Goal: Communication & Community: Answer question/provide support

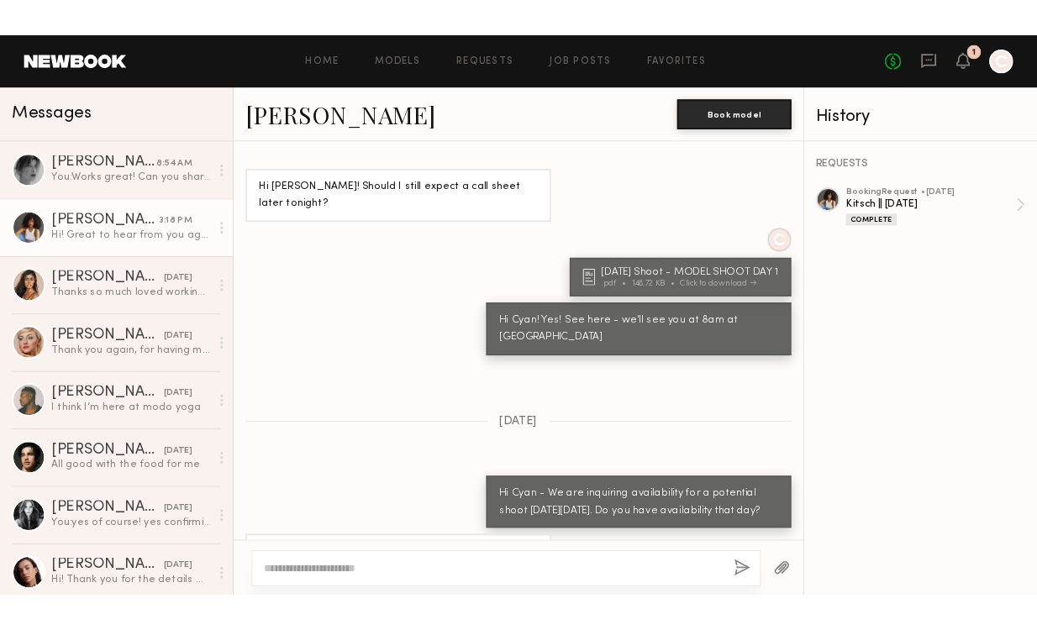
scroll to position [1223, 0]
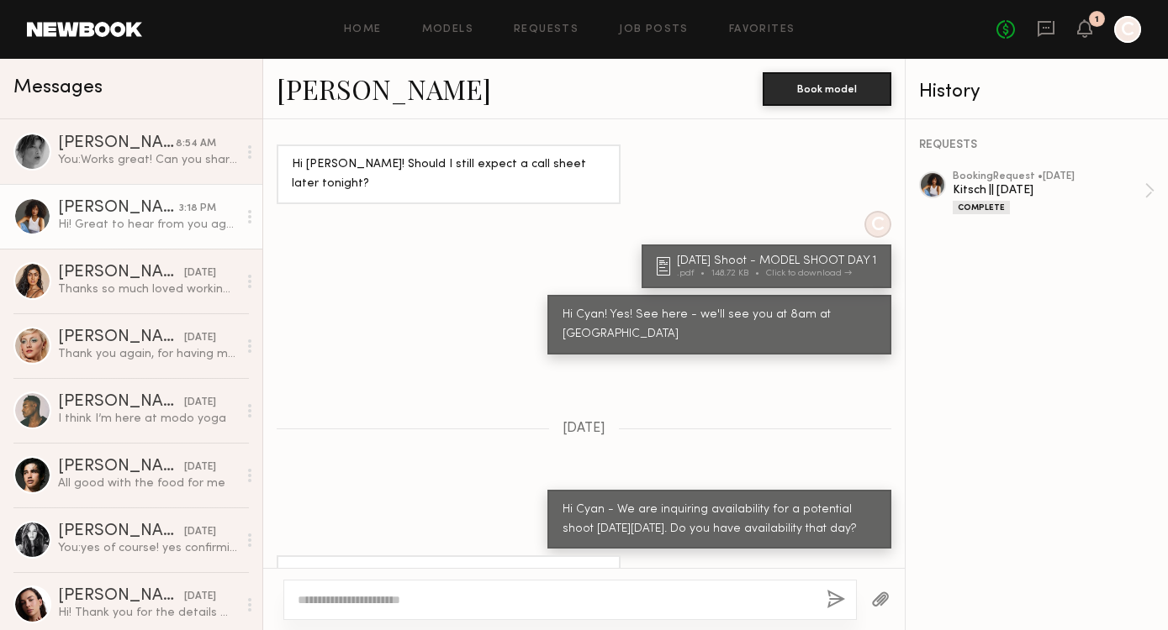
click at [32, 229] on div at bounding box center [32, 217] width 38 height 38
click at [326, 103] on link "Cyan C." at bounding box center [384, 89] width 214 height 36
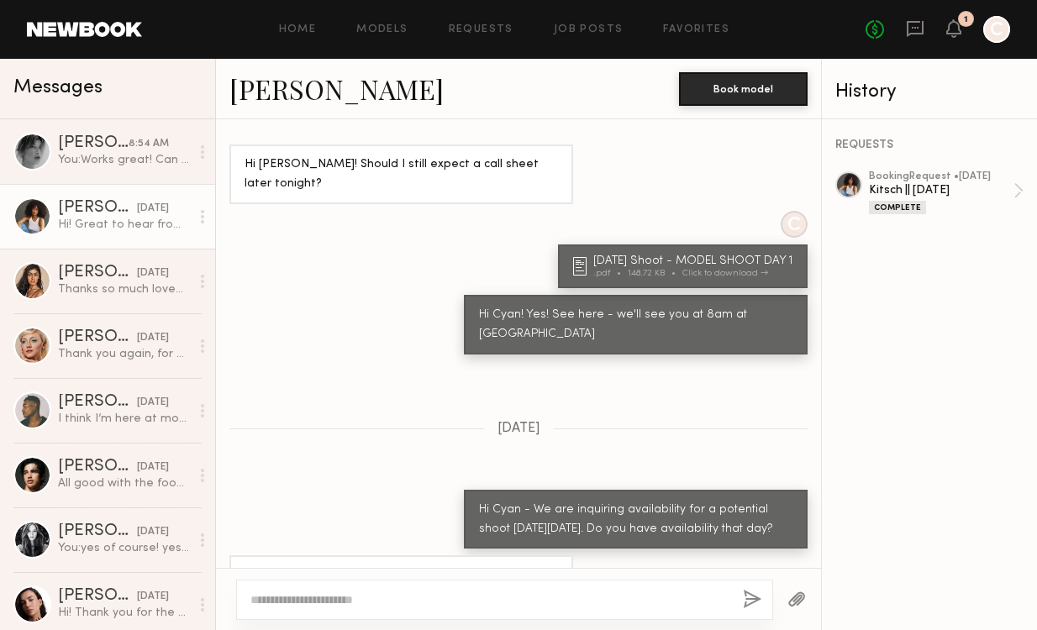
click at [501, 603] on textarea at bounding box center [490, 600] width 479 height 17
type textarea "*"
type textarea "**********"
click at [262, 88] on link "[PERSON_NAME]" at bounding box center [336, 89] width 214 height 36
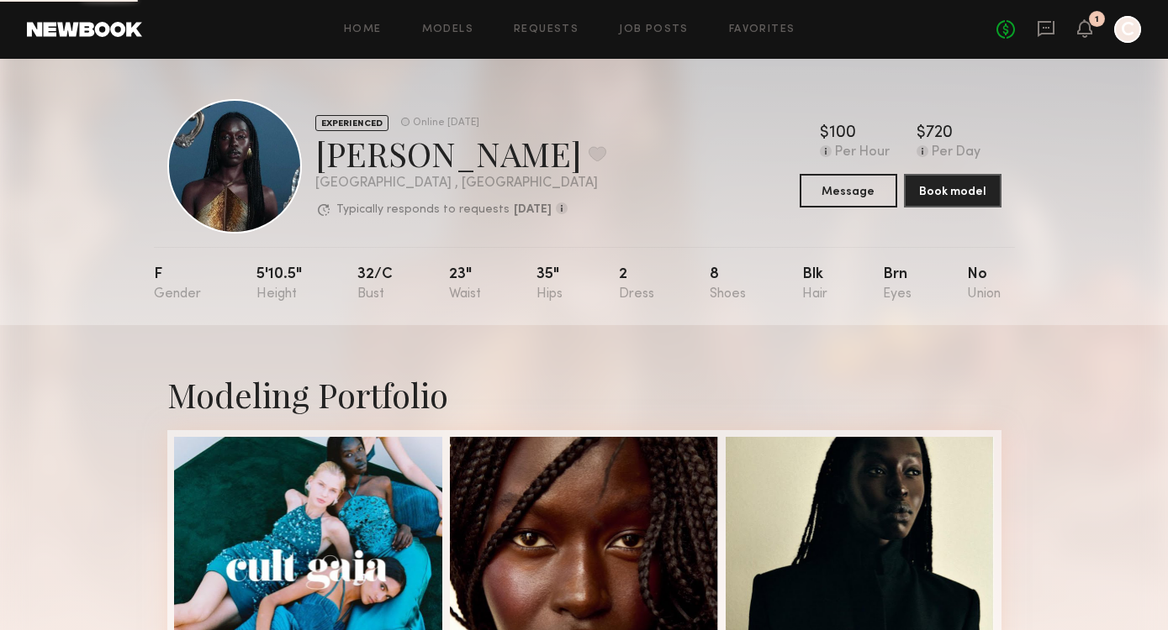
scroll to position [111, 0]
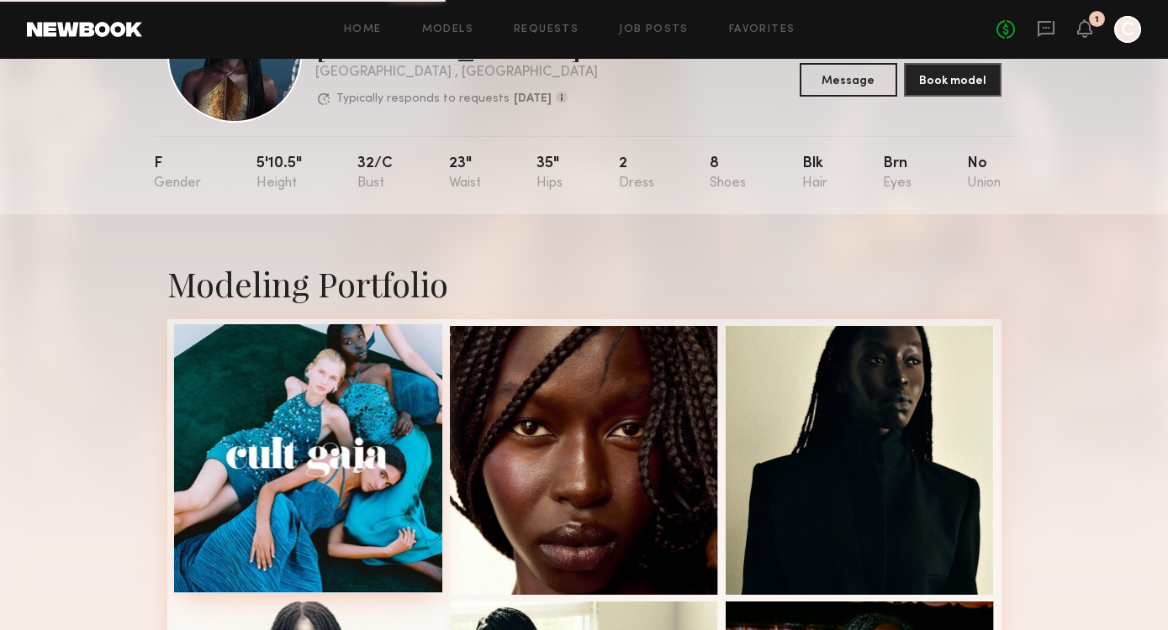
click at [362, 382] on div at bounding box center [308, 458] width 269 height 269
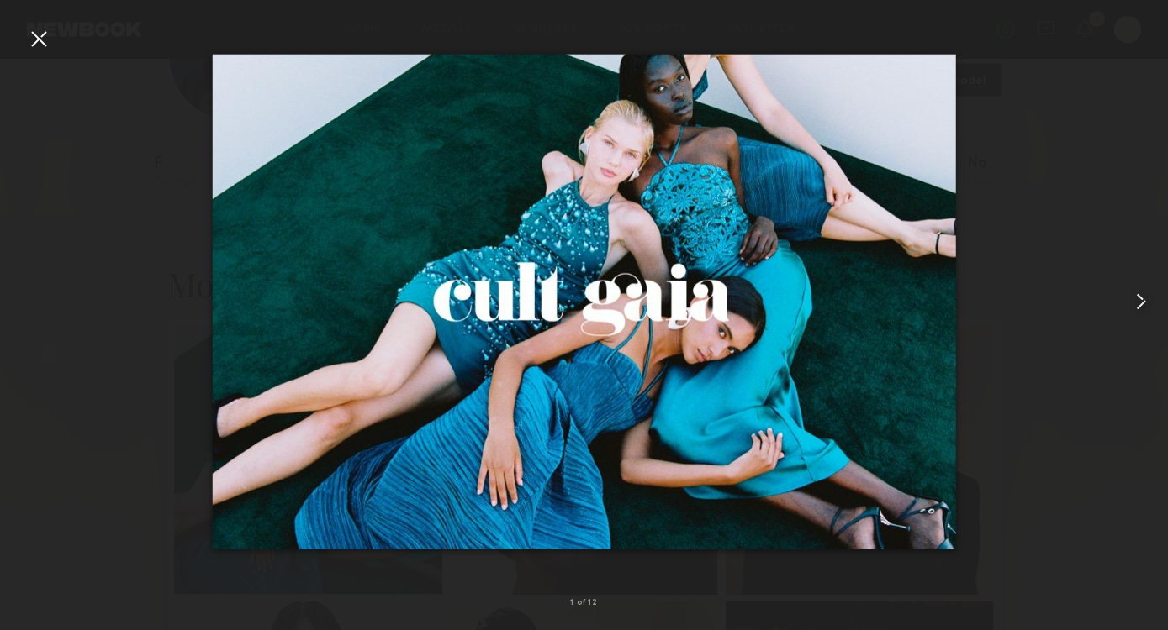
click at [1142, 297] on common-icon at bounding box center [1140, 301] width 27 height 27
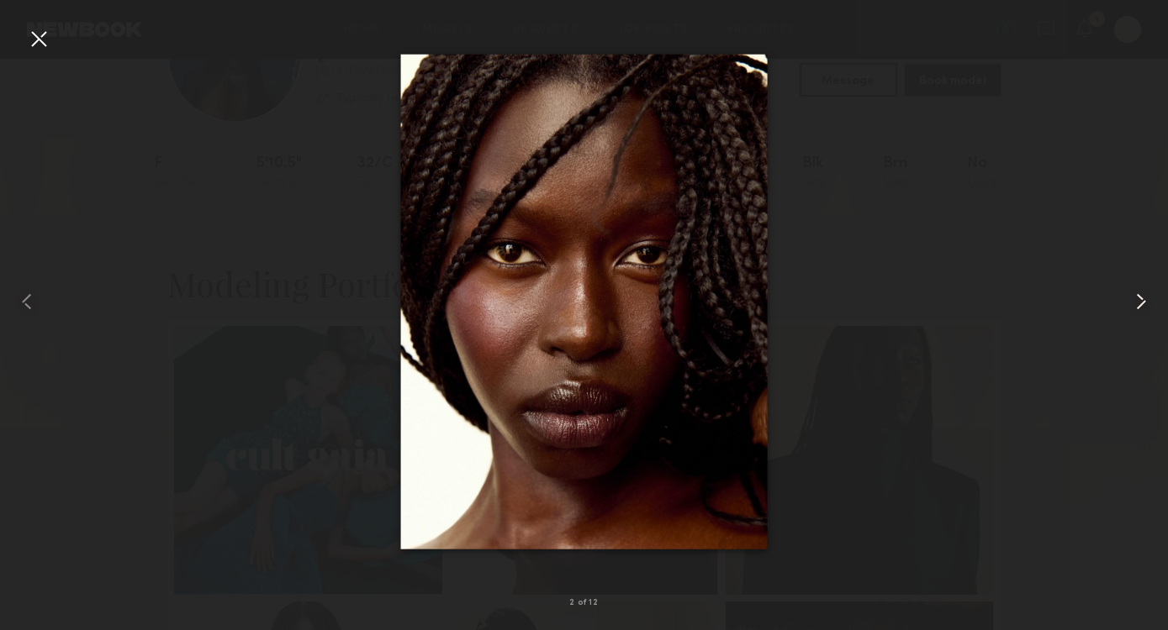
click at [1140, 298] on common-icon at bounding box center [1140, 301] width 27 height 27
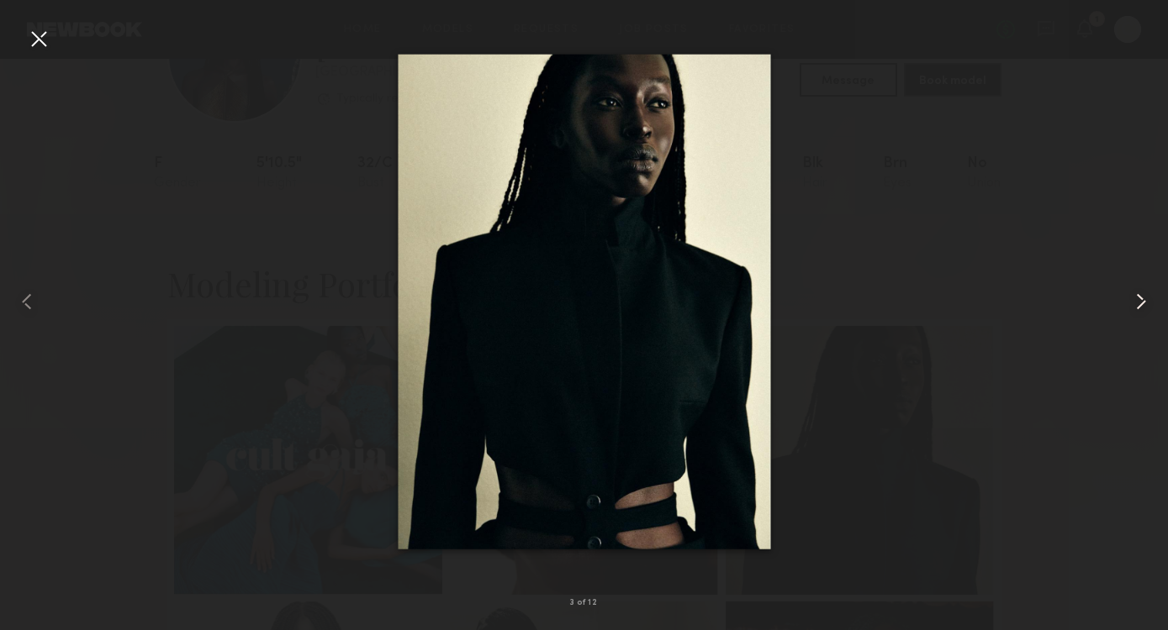
click at [1140, 298] on common-icon at bounding box center [1140, 301] width 27 height 27
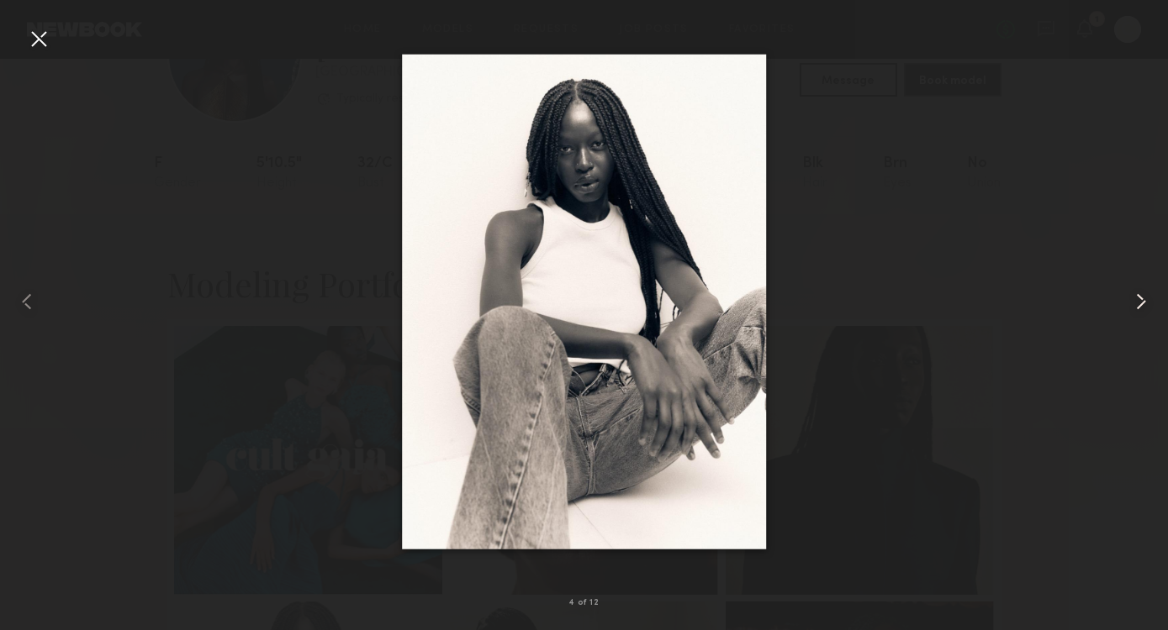
click at [1139, 299] on common-icon at bounding box center [1140, 301] width 27 height 27
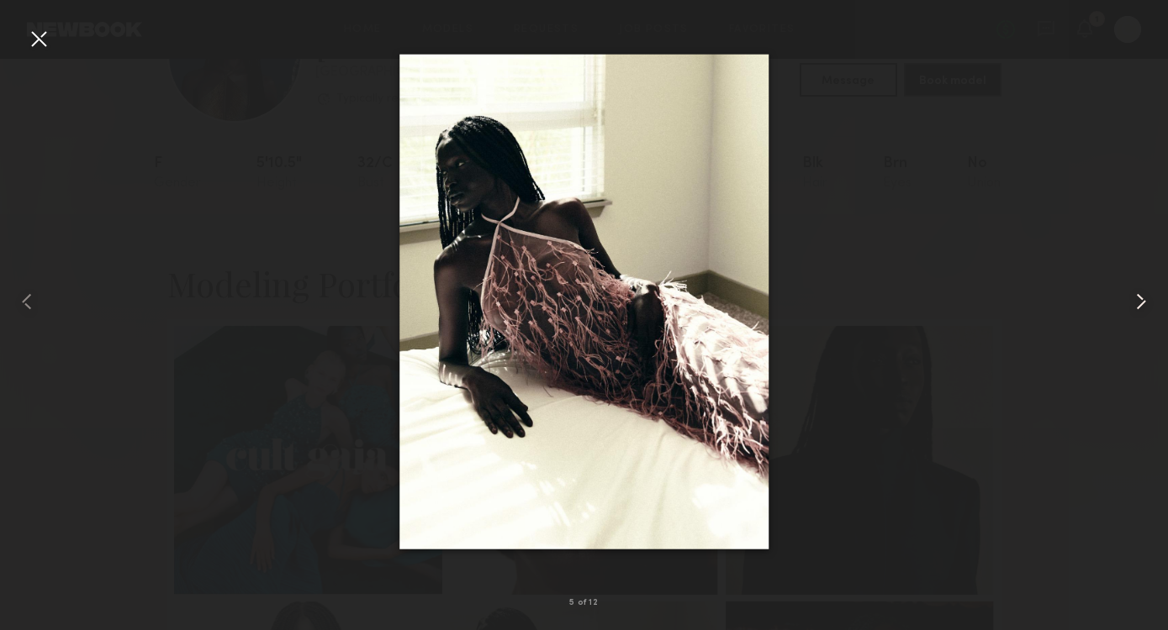
click at [1139, 300] on common-icon at bounding box center [1140, 301] width 27 height 27
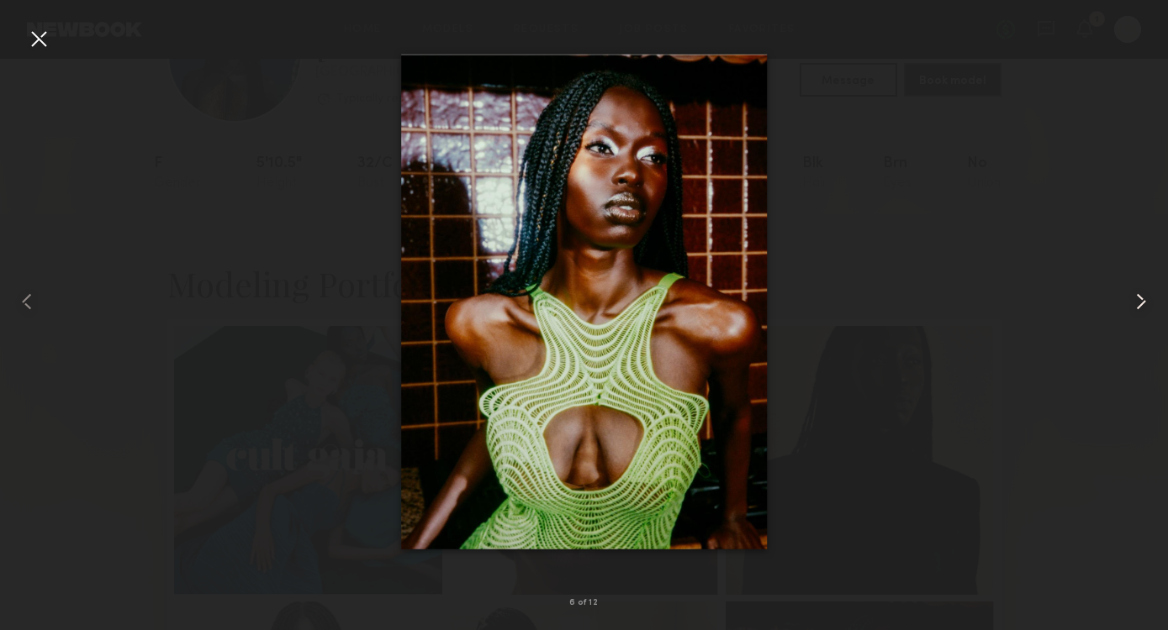
click at [1138, 300] on common-icon at bounding box center [1140, 301] width 27 height 27
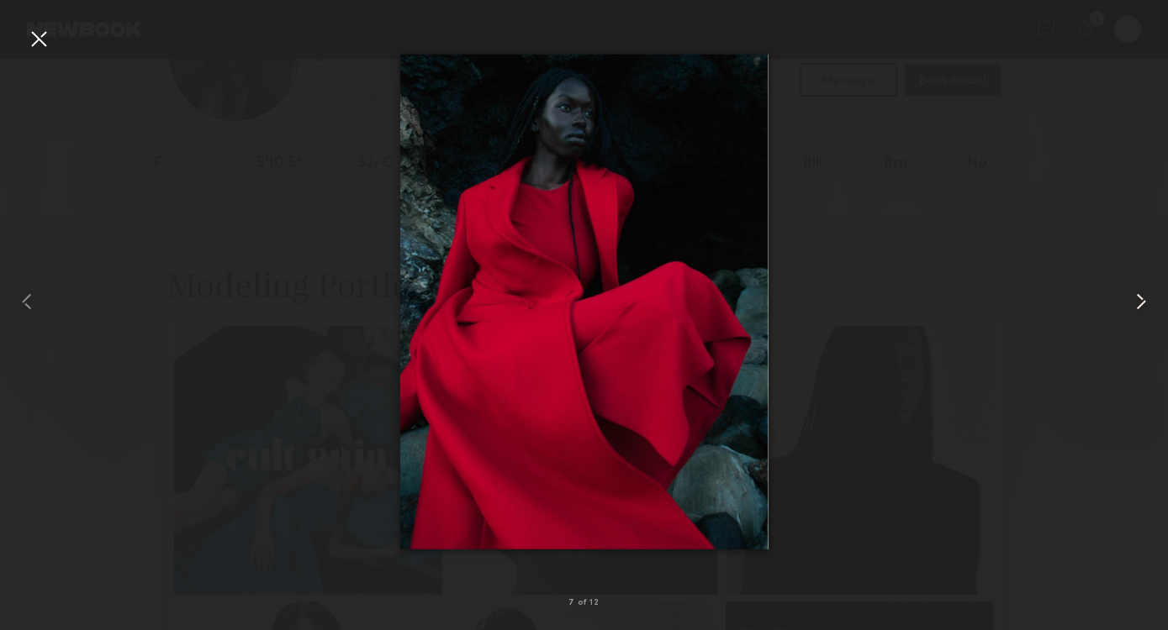
click at [1138, 301] on common-icon at bounding box center [1140, 301] width 27 height 27
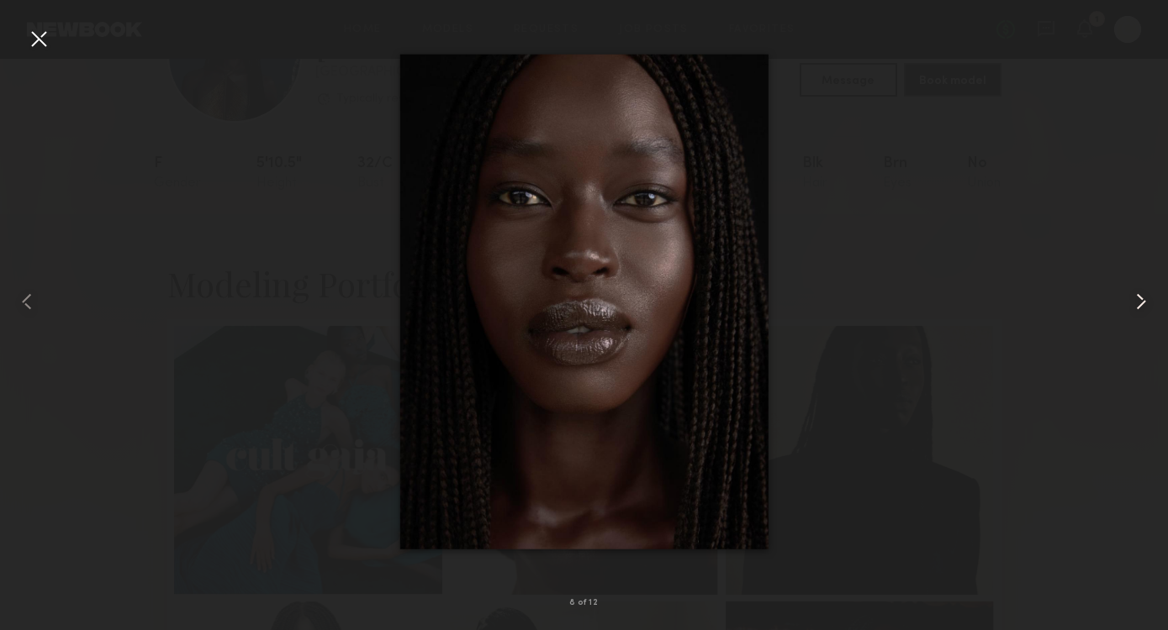
click at [1138, 301] on common-icon at bounding box center [1140, 301] width 27 height 27
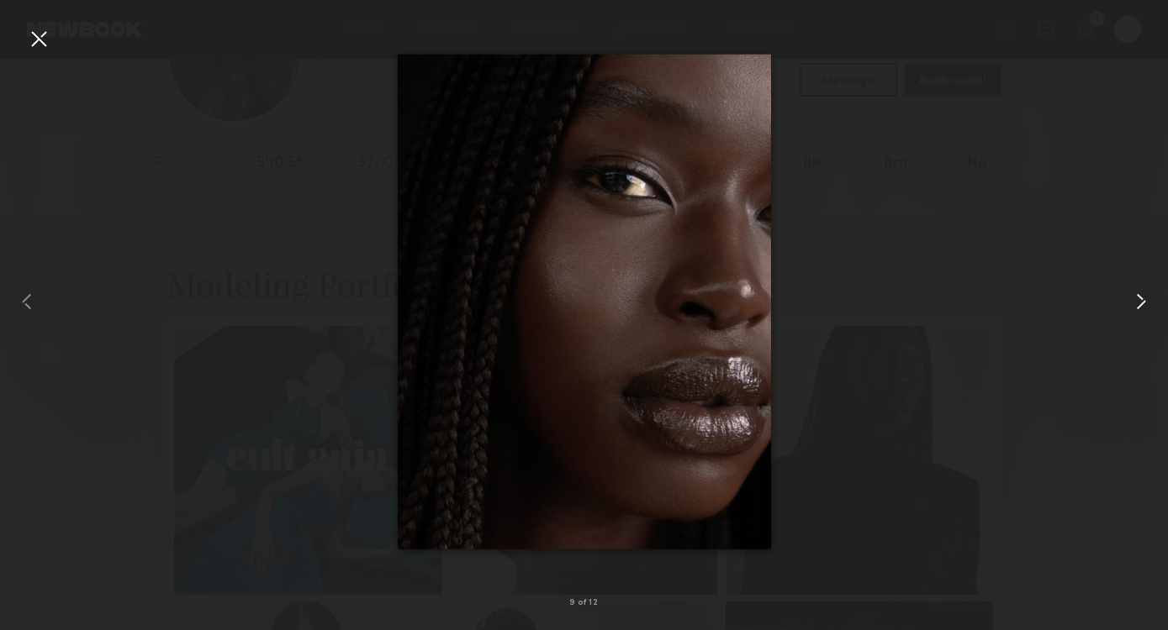
click at [1138, 301] on common-icon at bounding box center [1140, 301] width 27 height 27
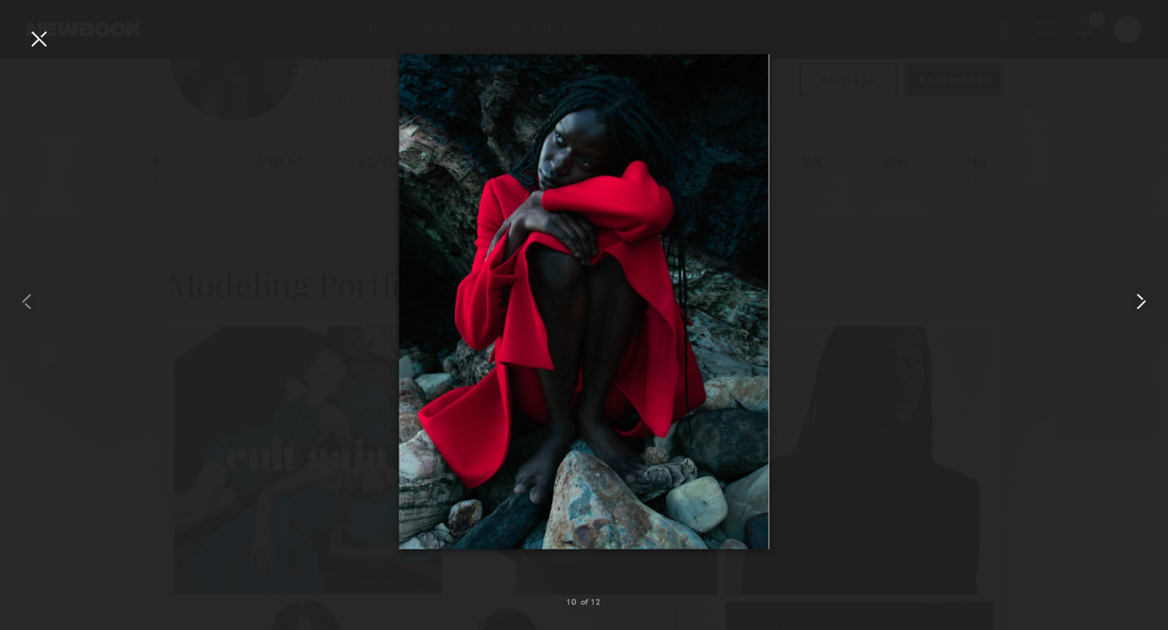
click at [1138, 301] on common-icon at bounding box center [1140, 301] width 27 height 27
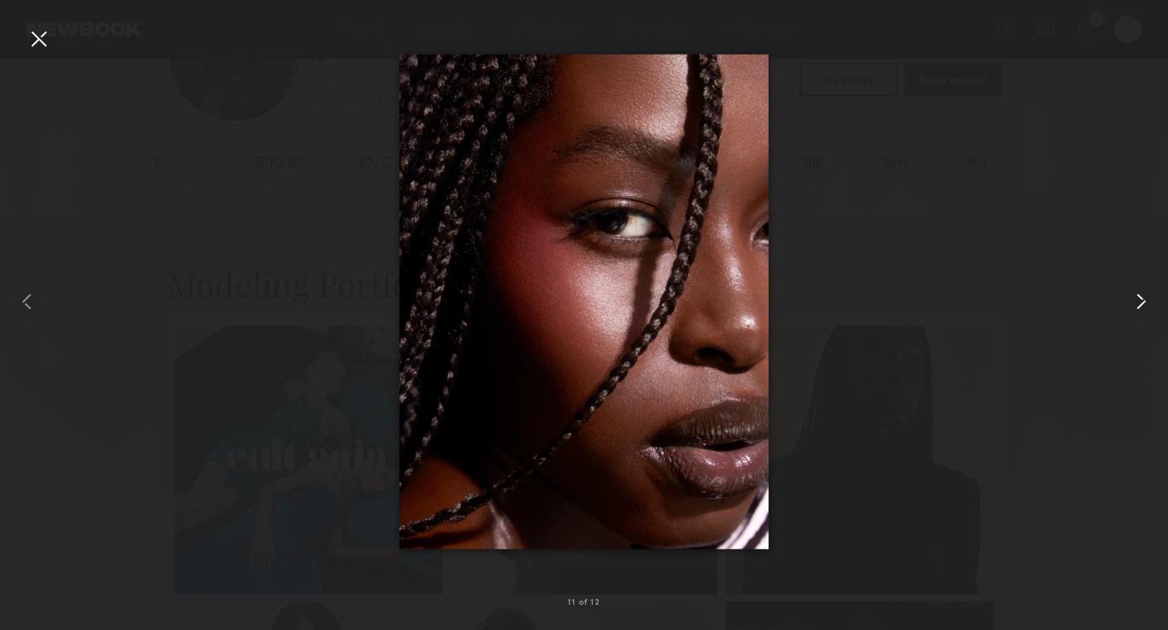
click at [1138, 302] on common-icon at bounding box center [1140, 301] width 27 height 27
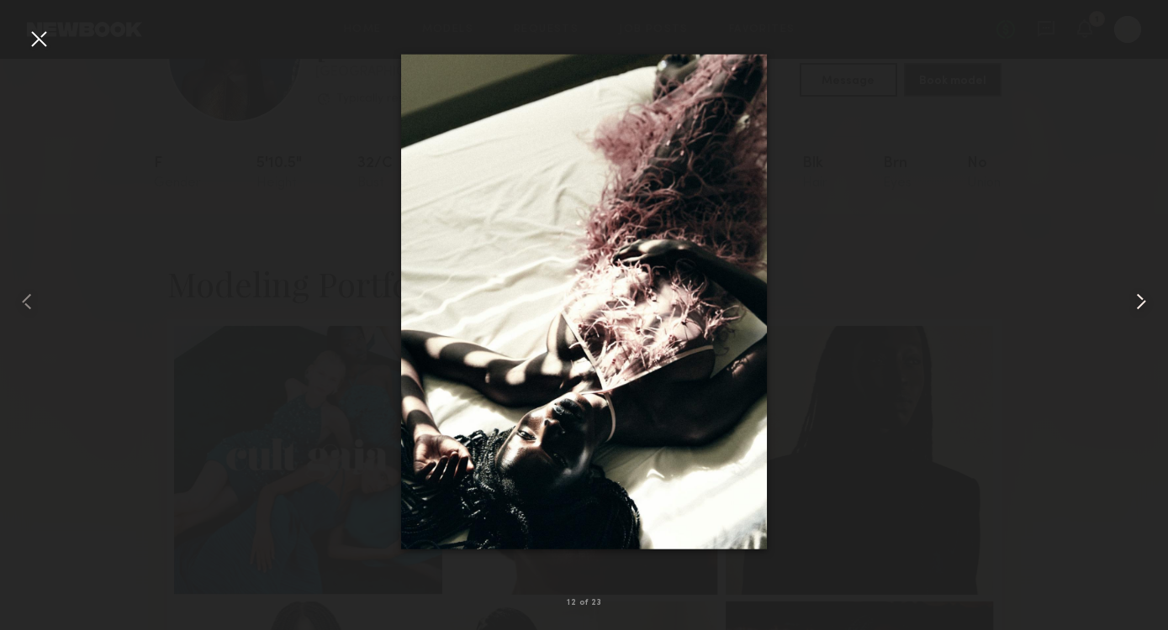
click at [1137, 303] on common-icon at bounding box center [1140, 301] width 27 height 27
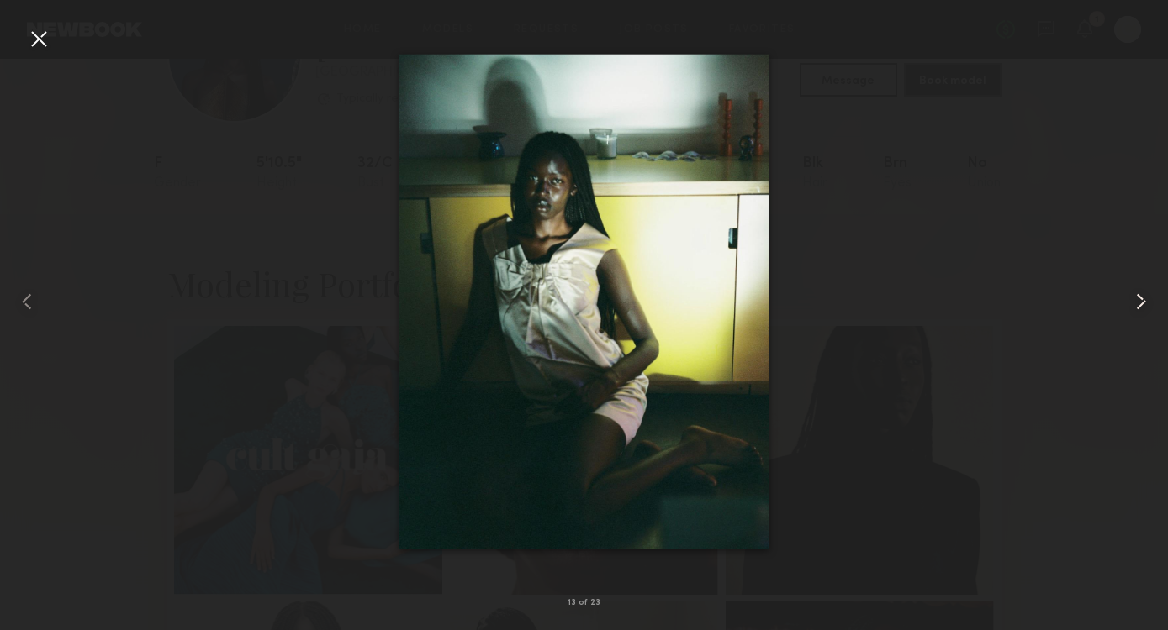
click at [1137, 303] on common-icon at bounding box center [1140, 301] width 27 height 27
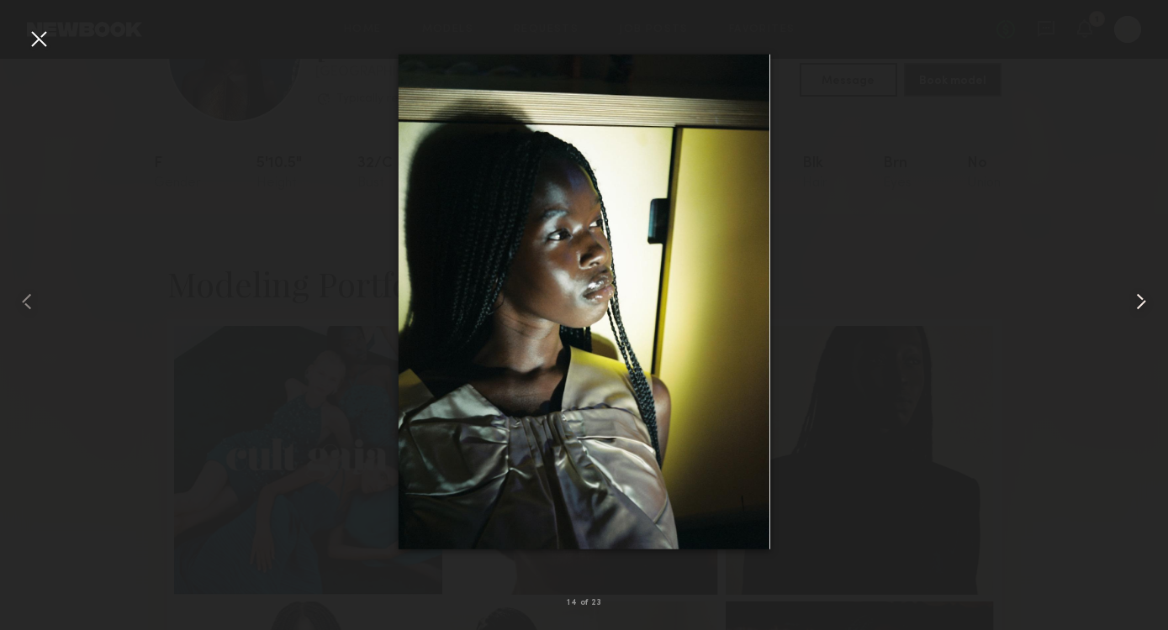
click at [1137, 303] on common-icon at bounding box center [1140, 301] width 27 height 27
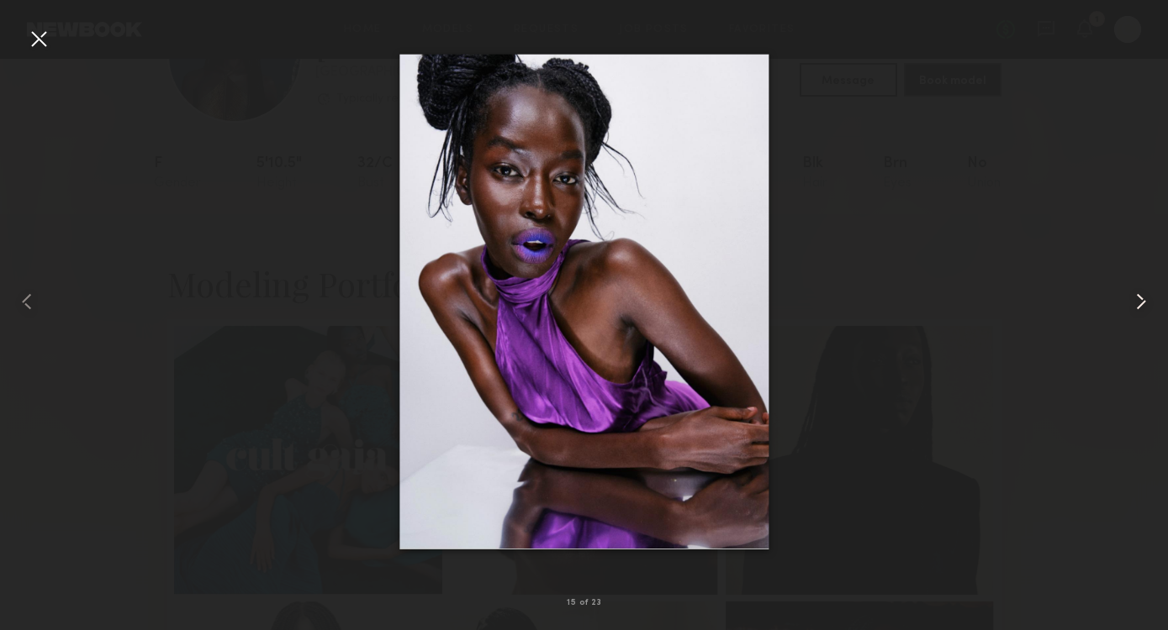
click at [1137, 303] on common-icon at bounding box center [1140, 301] width 27 height 27
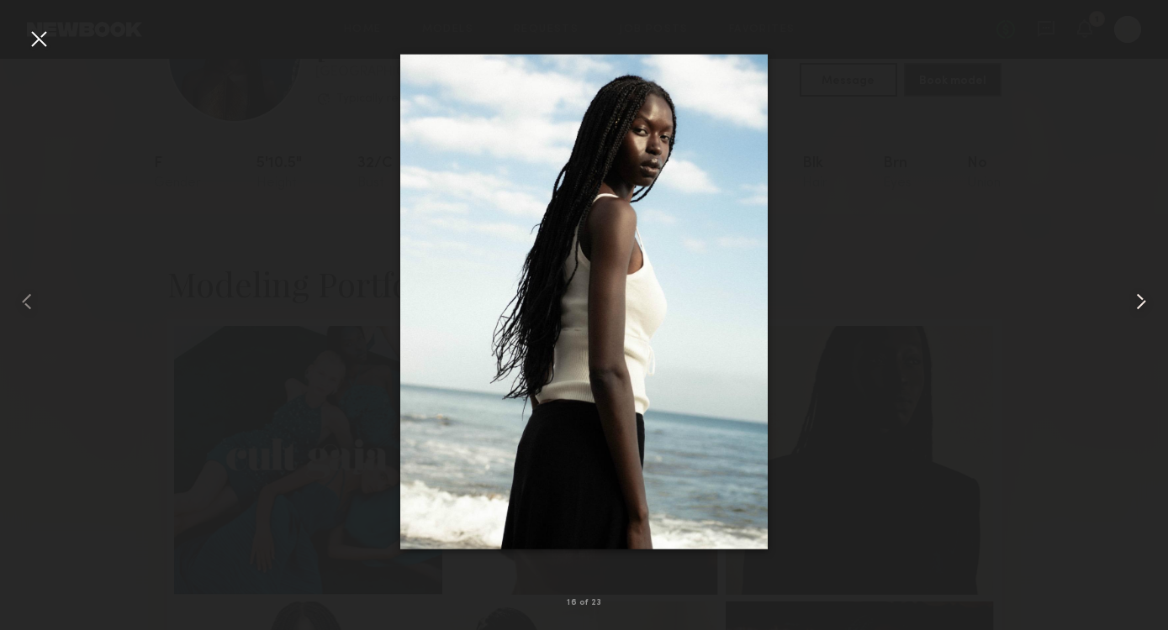
click at [1137, 303] on common-icon at bounding box center [1140, 301] width 27 height 27
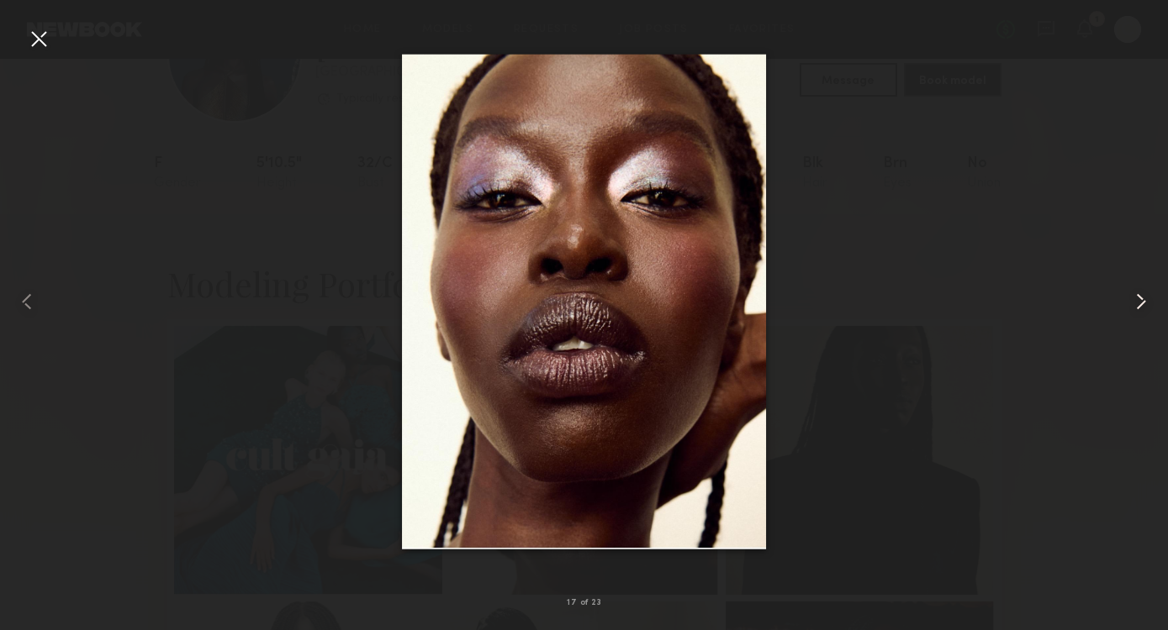
click at [1137, 304] on common-icon at bounding box center [1140, 301] width 27 height 27
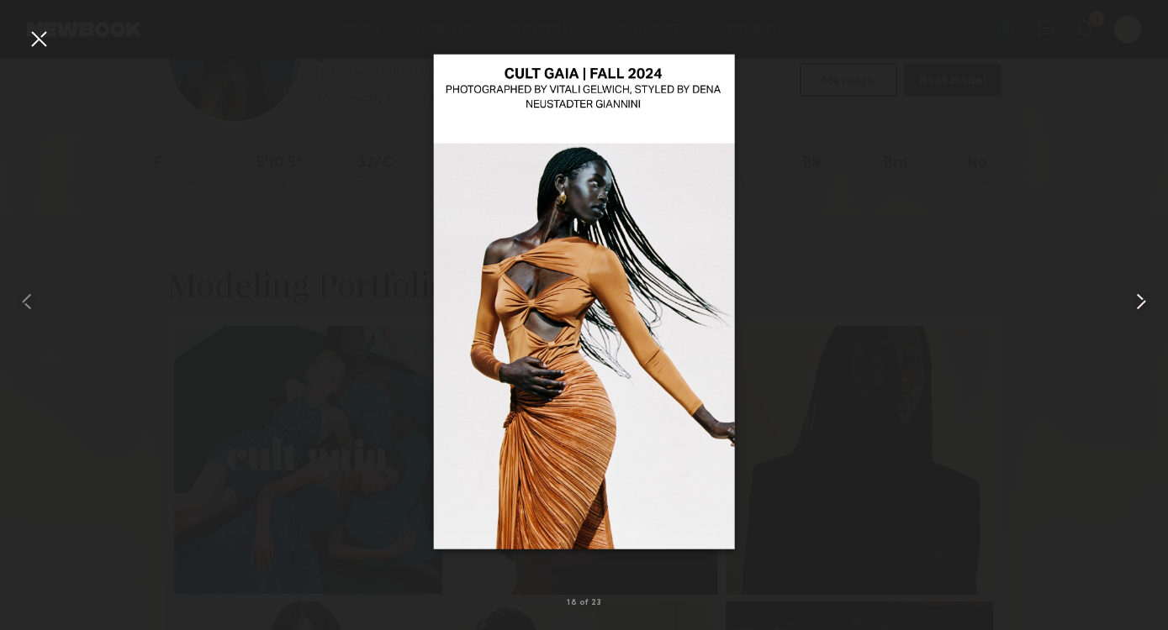
click at [1137, 304] on common-icon at bounding box center [1140, 301] width 27 height 27
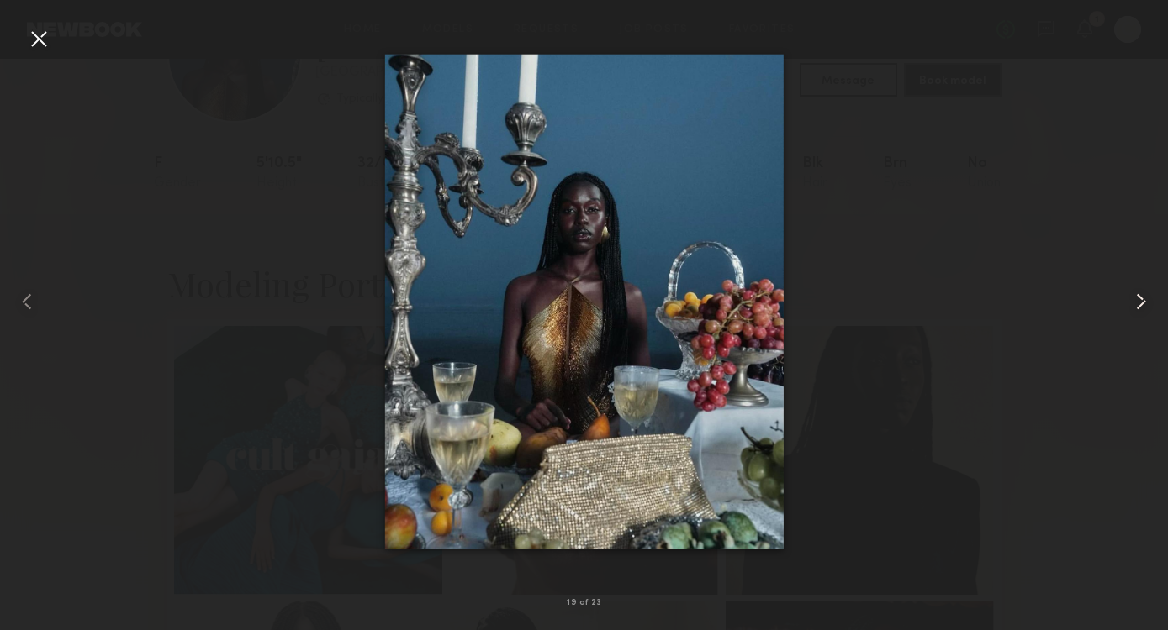
click at [1137, 304] on common-icon at bounding box center [1140, 301] width 27 height 27
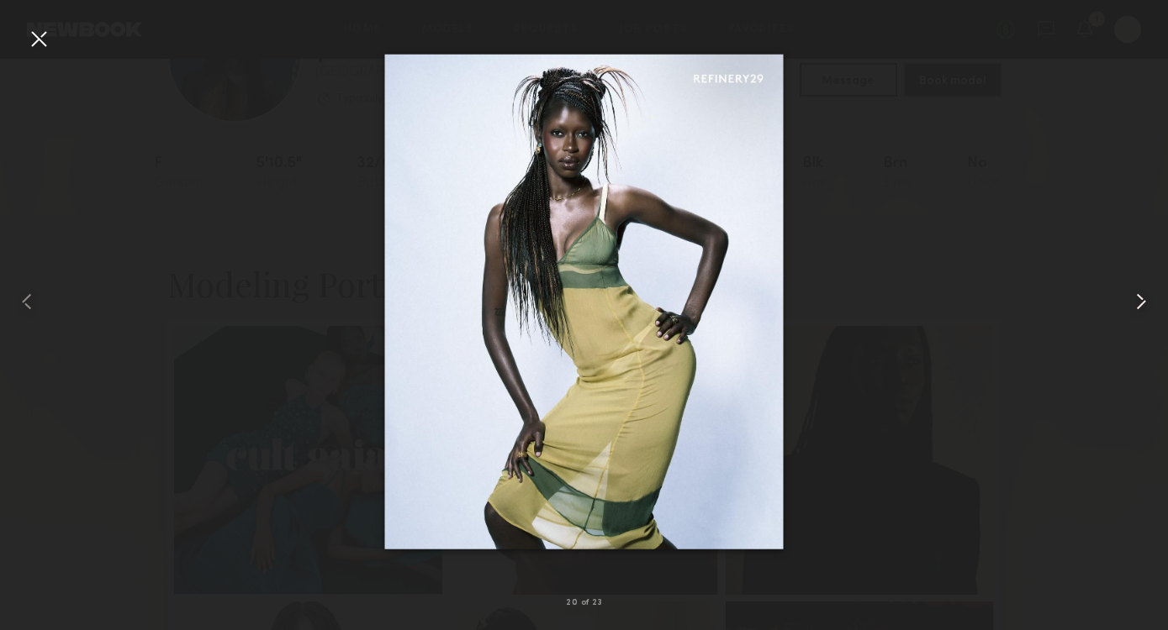
click at [1137, 304] on common-icon at bounding box center [1140, 301] width 27 height 27
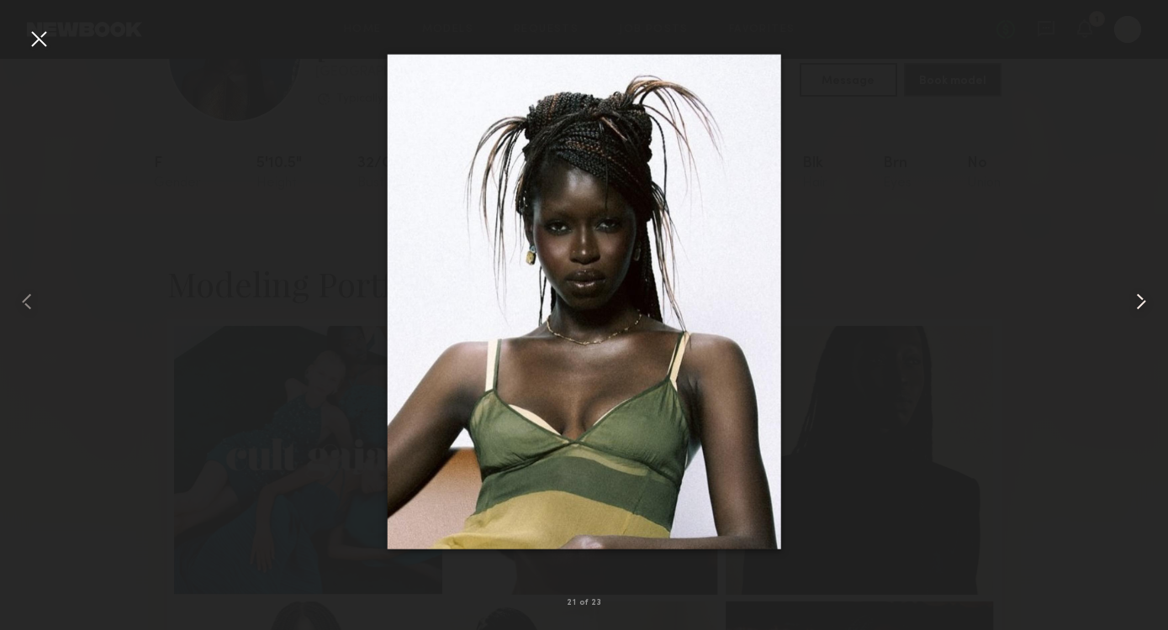
click at [1137, 304] on common-icon at bounding box center [1140, 301] width 27 height 27
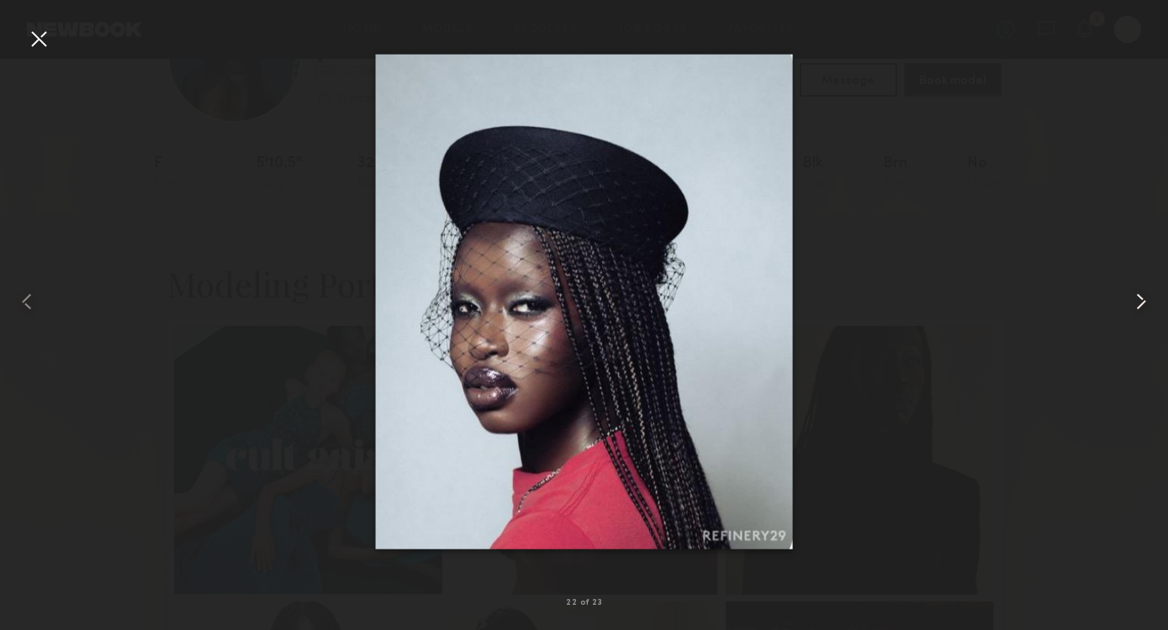
click at [1137, 304] on common-icon at bounding box center [1140, 301] width 27 height 27
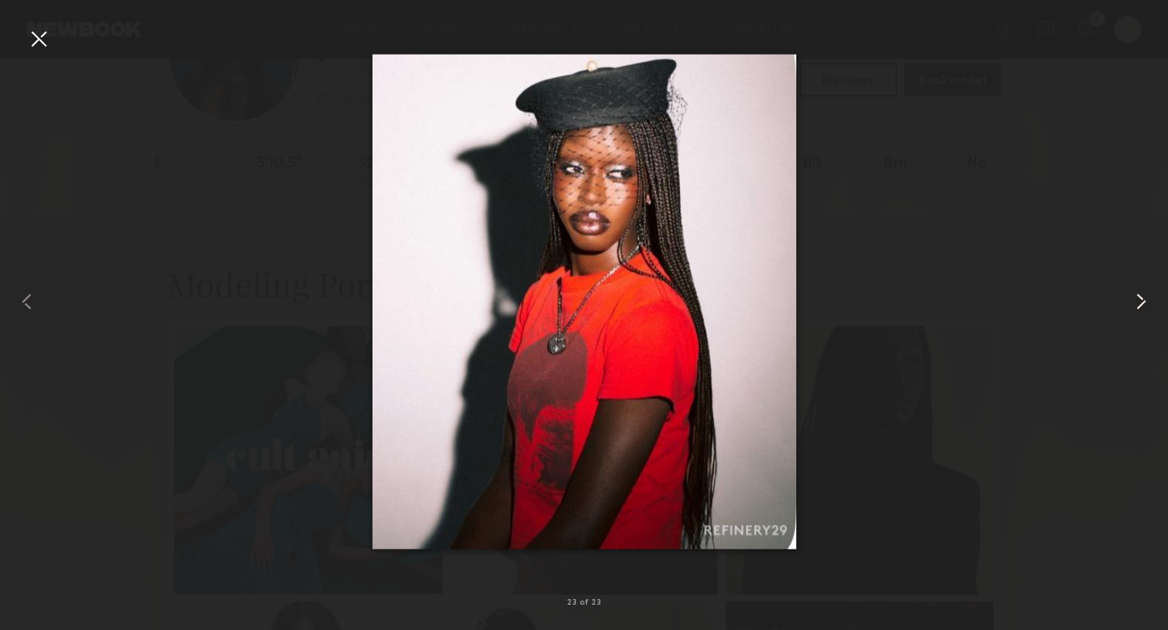
click at [1137, 305] on common-icon at bounding box center [1140, 301] width 27 height 27
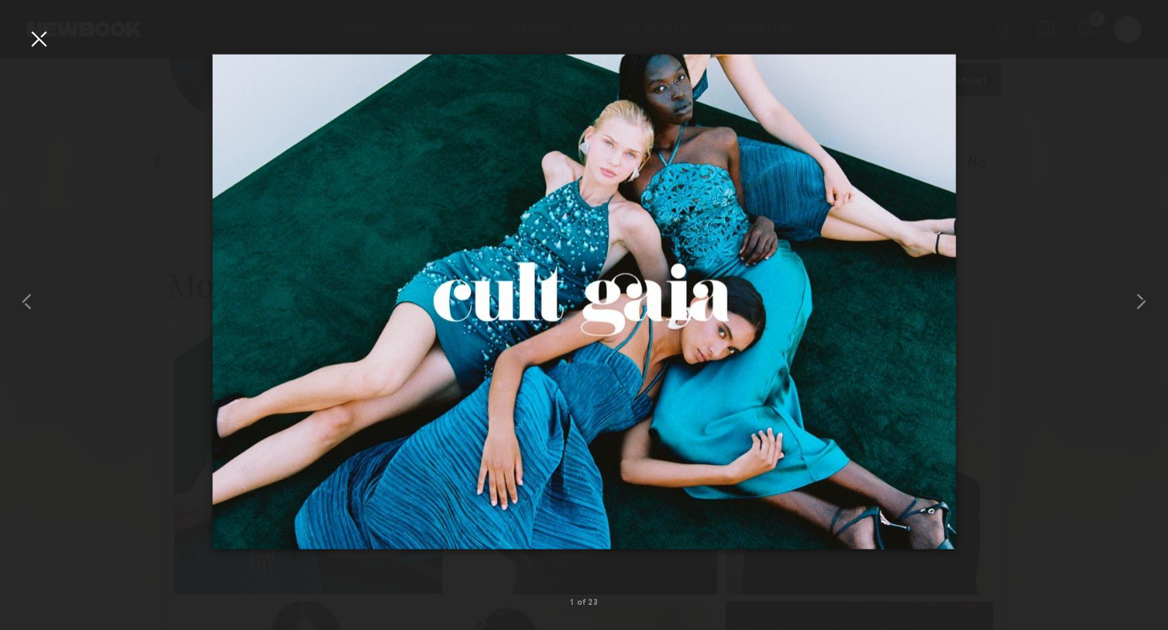
click at [34, 43] on div at bounding box center [38, 38] width 27 height 27
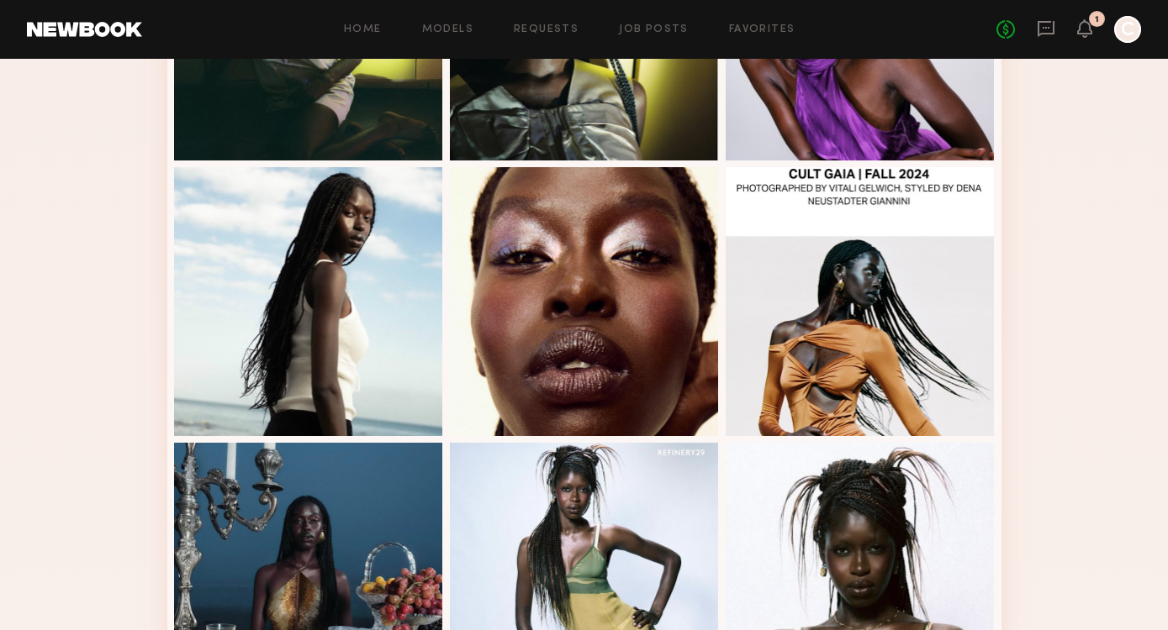
scroll to position [1970, 0]
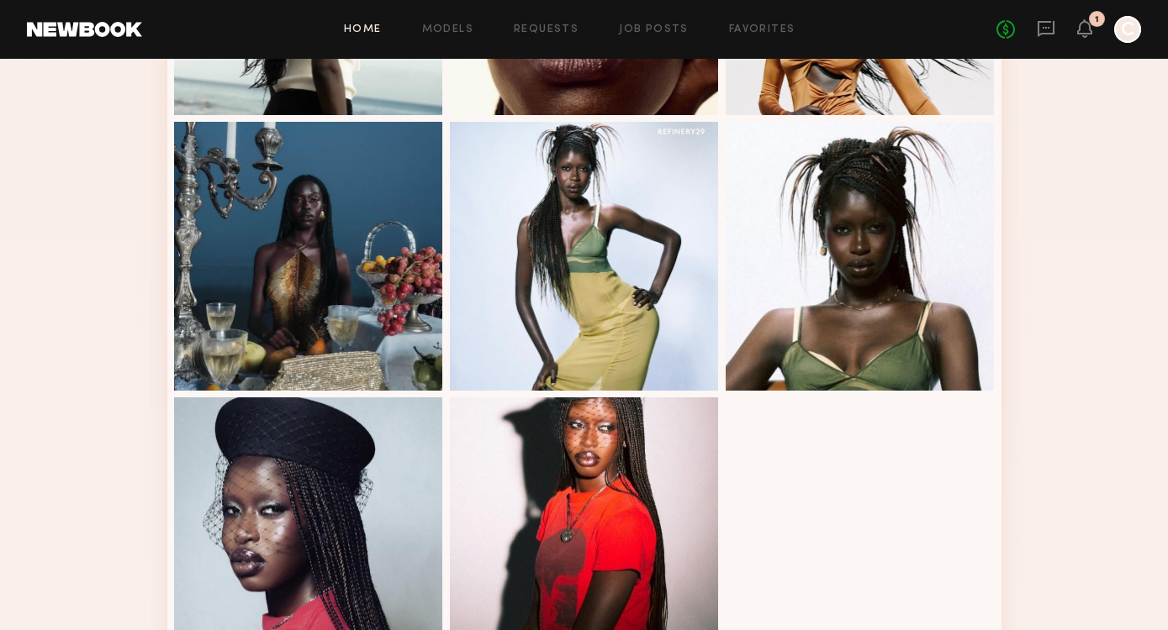
click at [367, 34] on link "Home" at bounding box center [363, 29] width 38 height 11
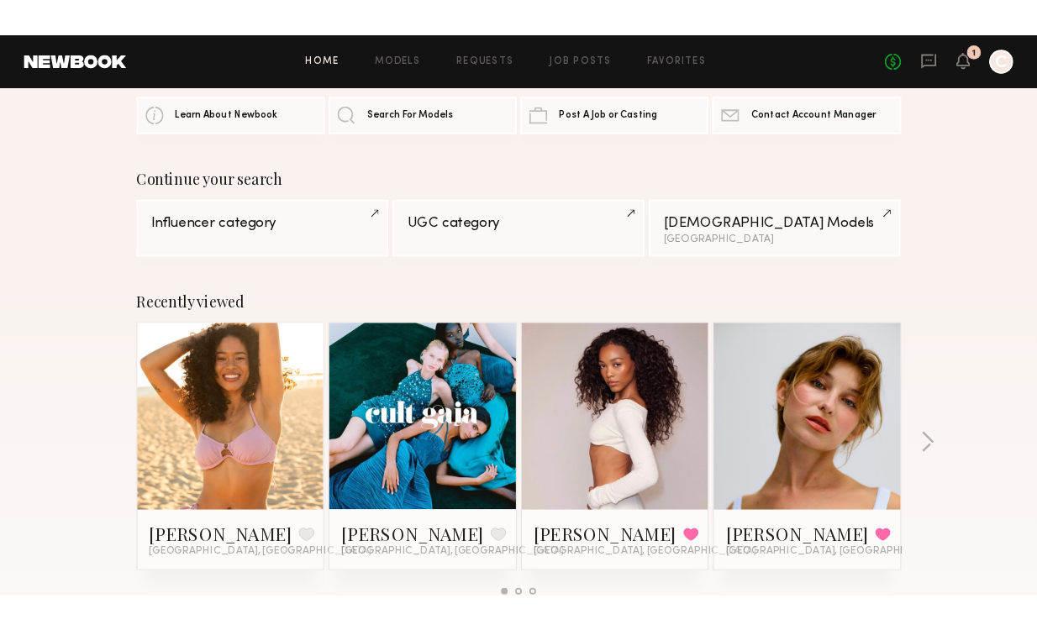
scroll to position [58, 0]
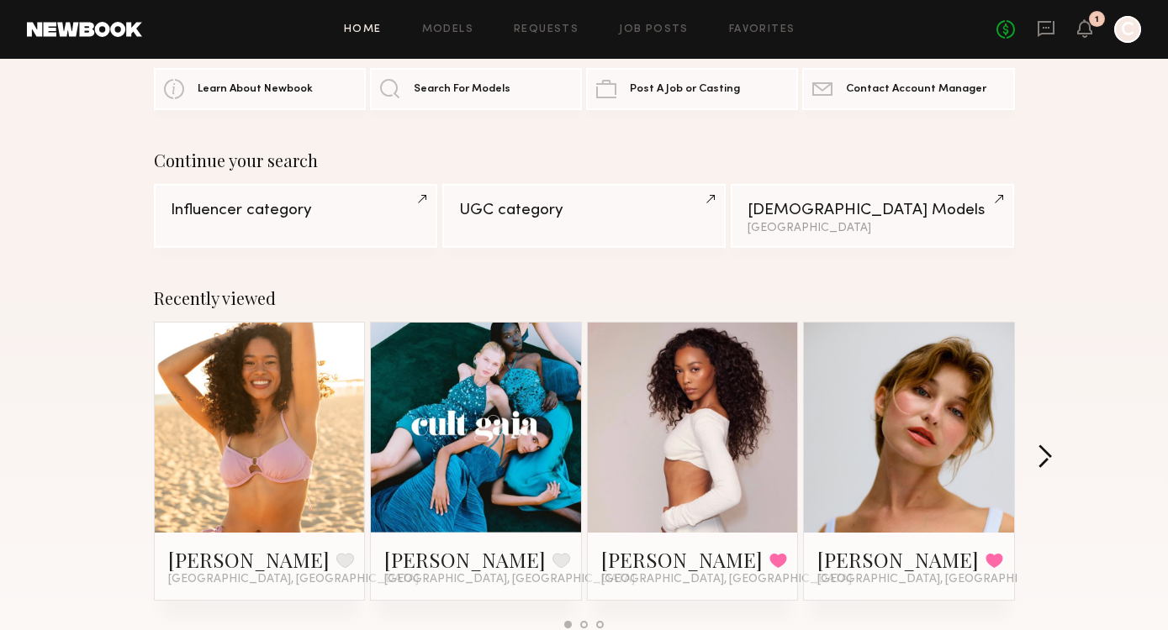
click at [1047, 456] on button "button" at bounding box center [1044, 459] width 16 height 28
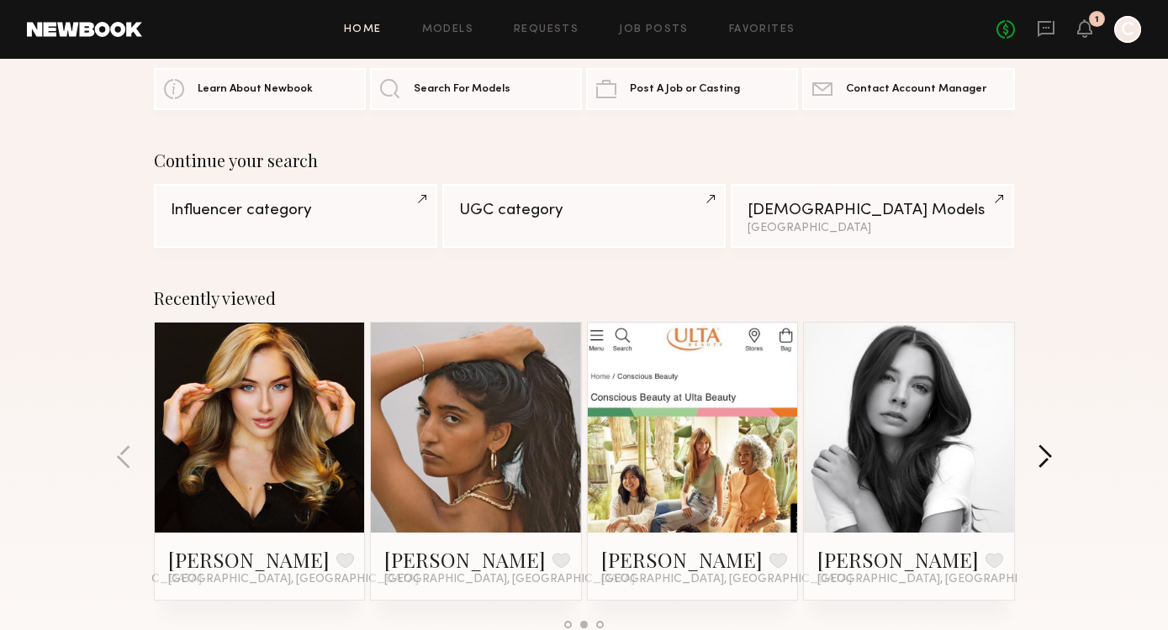
click at [1047, 456] on button "button" at bounding box center [1044, 459] width 16 height 28
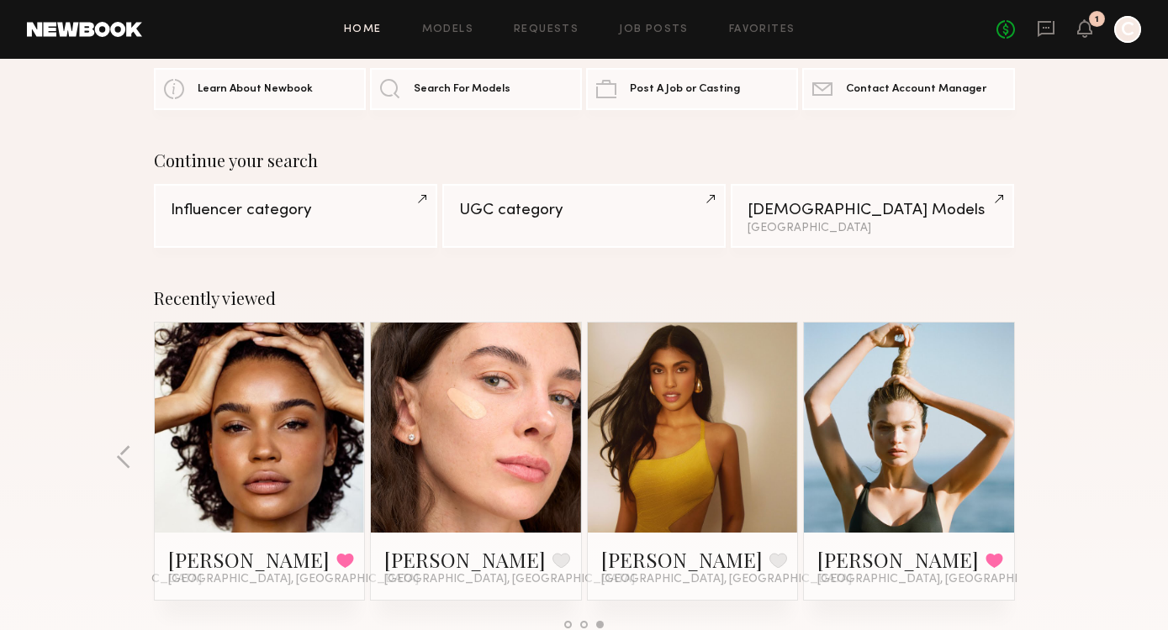
click at [1047, 456] on div "Recently viewed Cyan C. Favorite Los Angeles, CA Nyawuta C. Favorite Los Angele…" at bounding box center [584, 465] width 1168 height 394
click at [224, 383] on link at bounding box center [259, 428] width 103 height 210
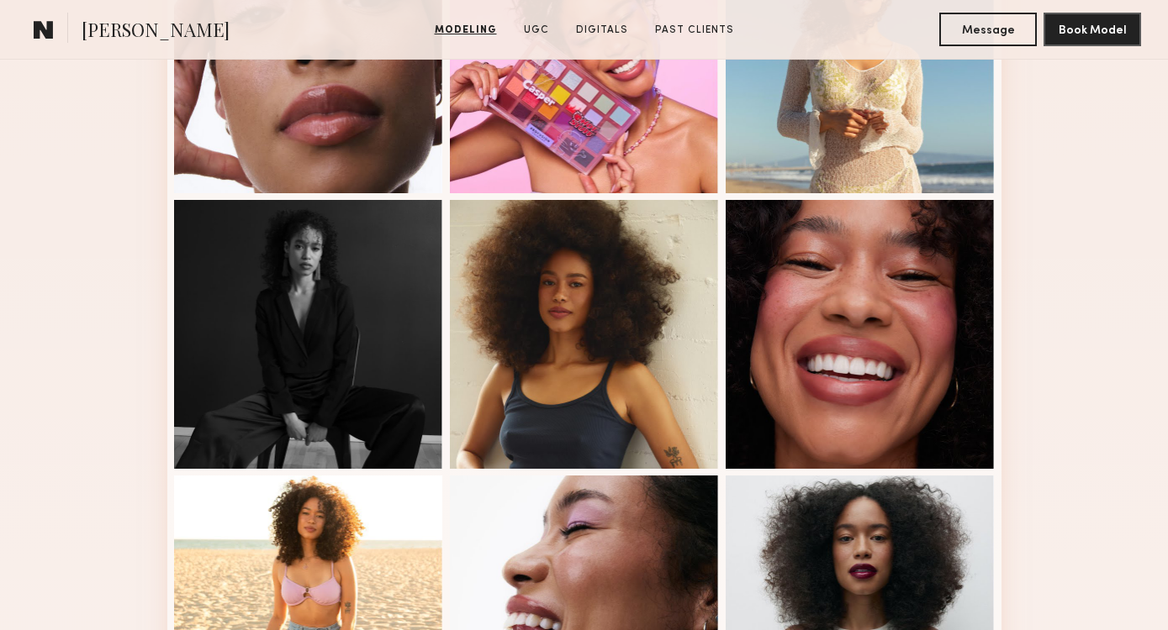
scroll to position [1028, 0]
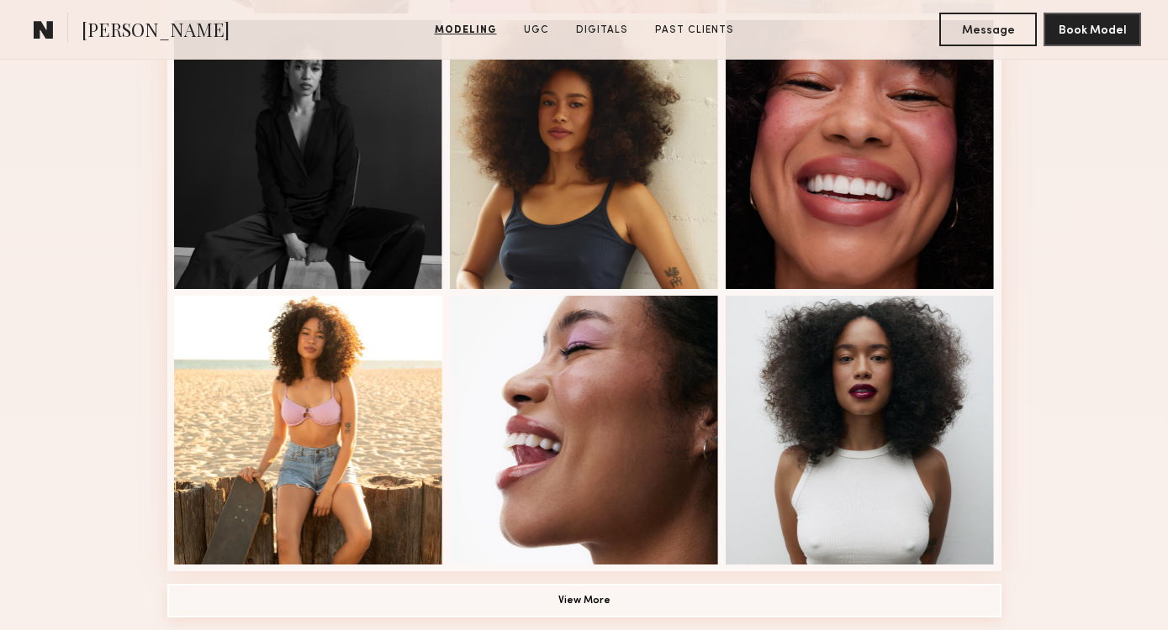
click at [553, 596] on button "View More" at bounding box center [584, 601] width 834 height 34
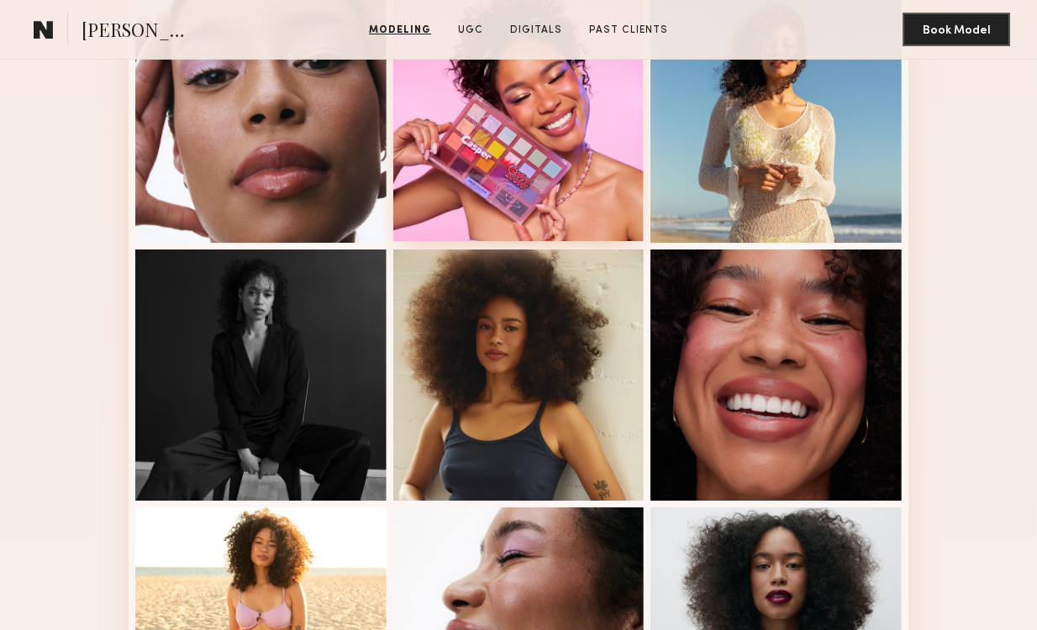
scroll to position [380, 0]
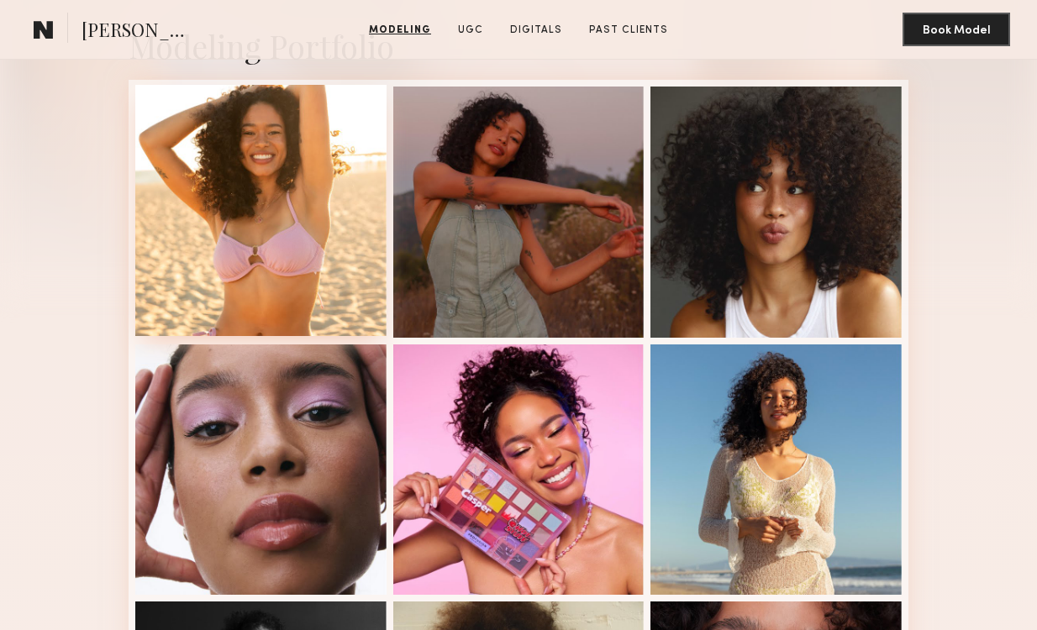
click at [307, 179] on div at bounding box center [260, 210] width 251 height 251
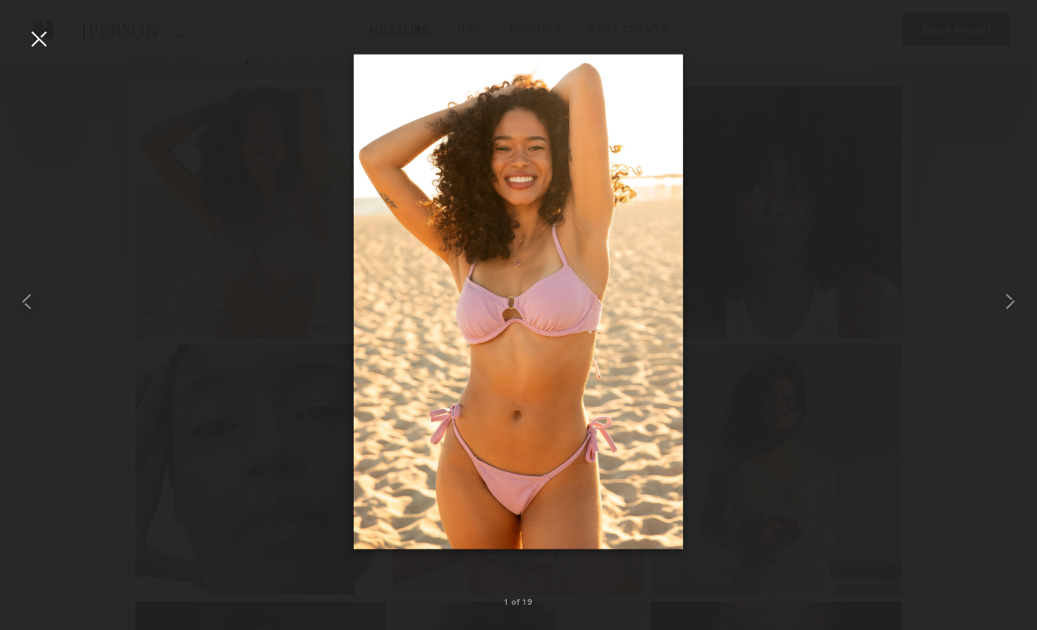
click at [31, 34] on div at bounding box center [38, 38] width 27 height 27
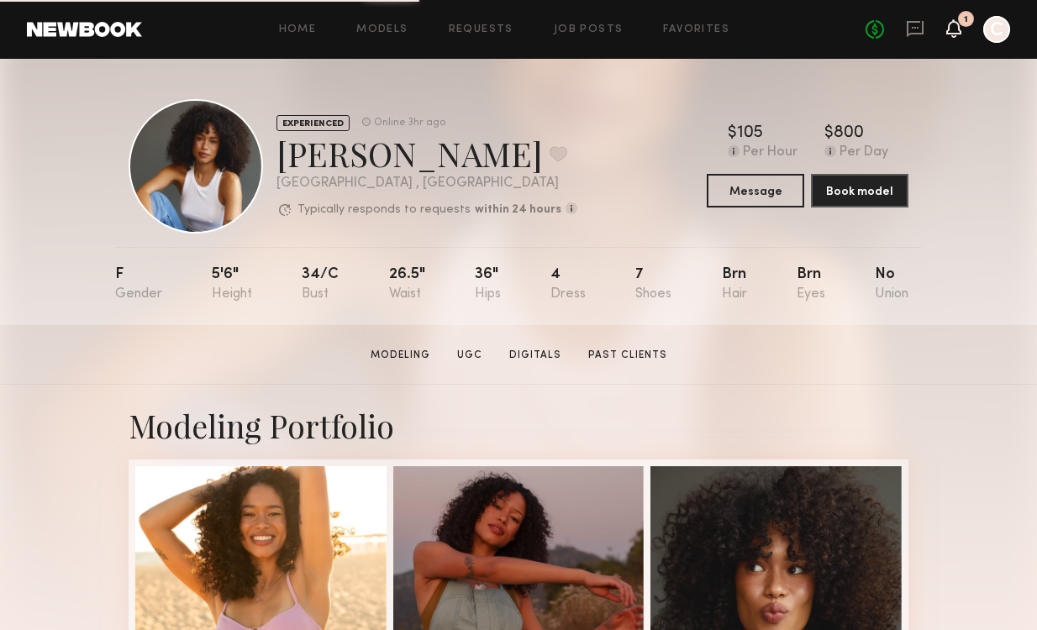
click at [947, 34] on icon at bounding box center [953, 28] width 13 height 12
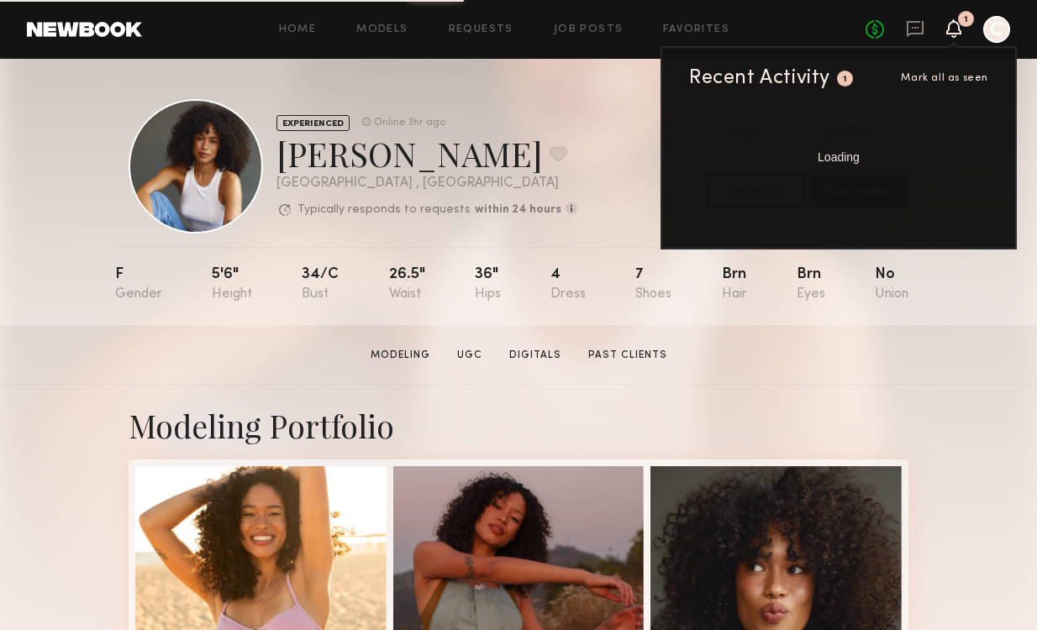
click at [926, 35] on div "No fees up to $5,000 1 Recent Activity 1 Mark all as seen Loading C" at bounding box center [938, 29] width 145 height 27
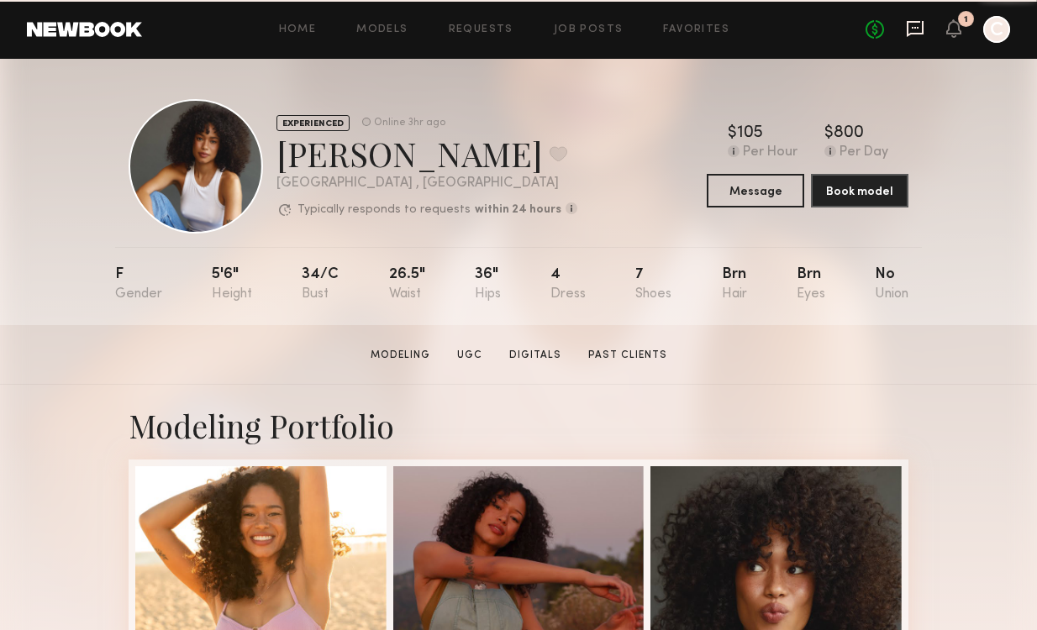
click at [915, 30] on icon at bounding box center [915, 28] width 18 height 18
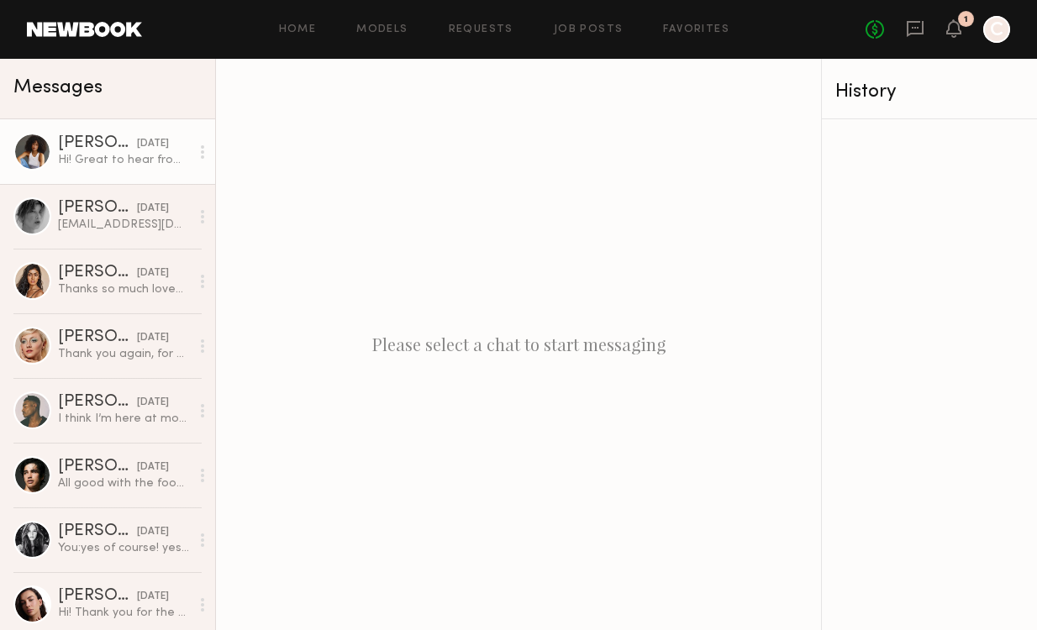
click at [110, 167] on div "Hi! Great to hear from you again and yes I’m available:)" at bounding box center [124, 160] width 132 height 16
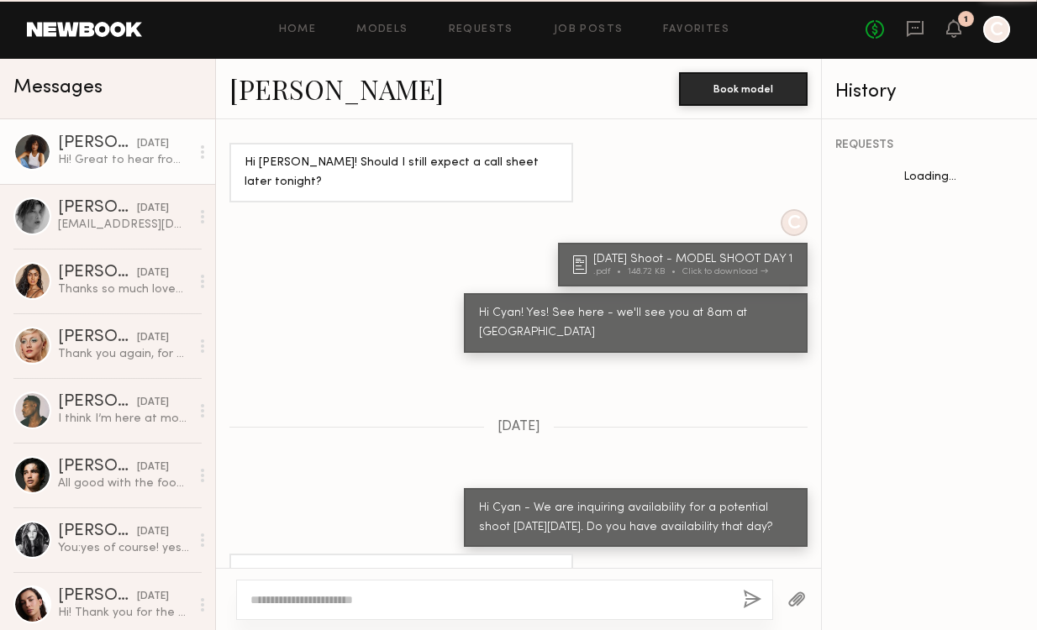
scroll to position [1223, 0]
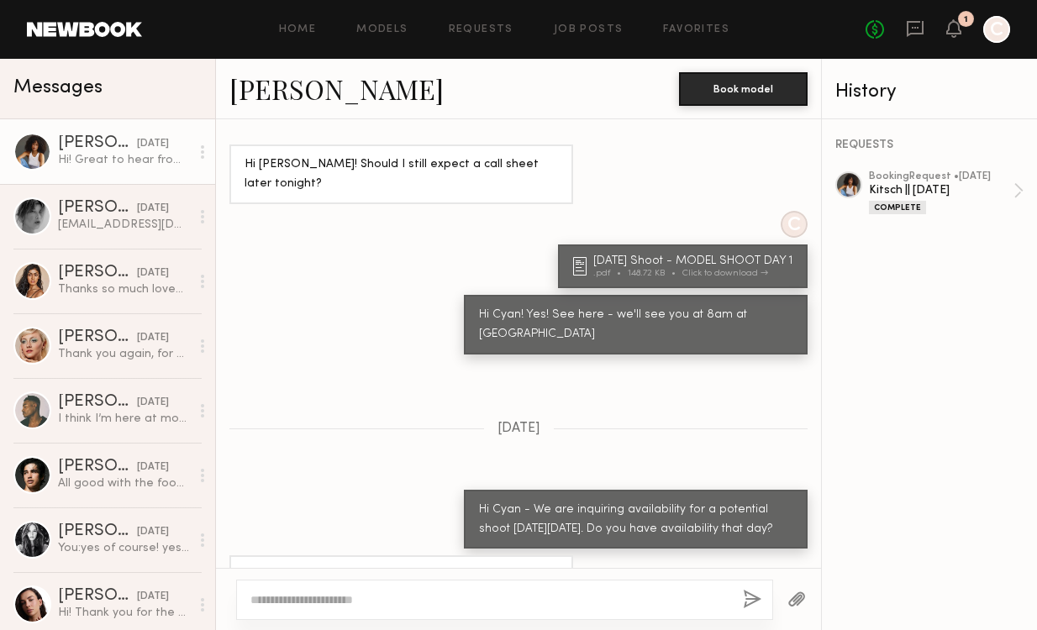
click at [437, 608] on textarea at bounding box center [490, 600] width 479 height 17
click at [441, 602] on textarea at bounding box center [490, 600] width 479 height 17
type textarea "**********"
click at [753, 593] on button "button" at bounding box center [752, 600] width 18 height 21
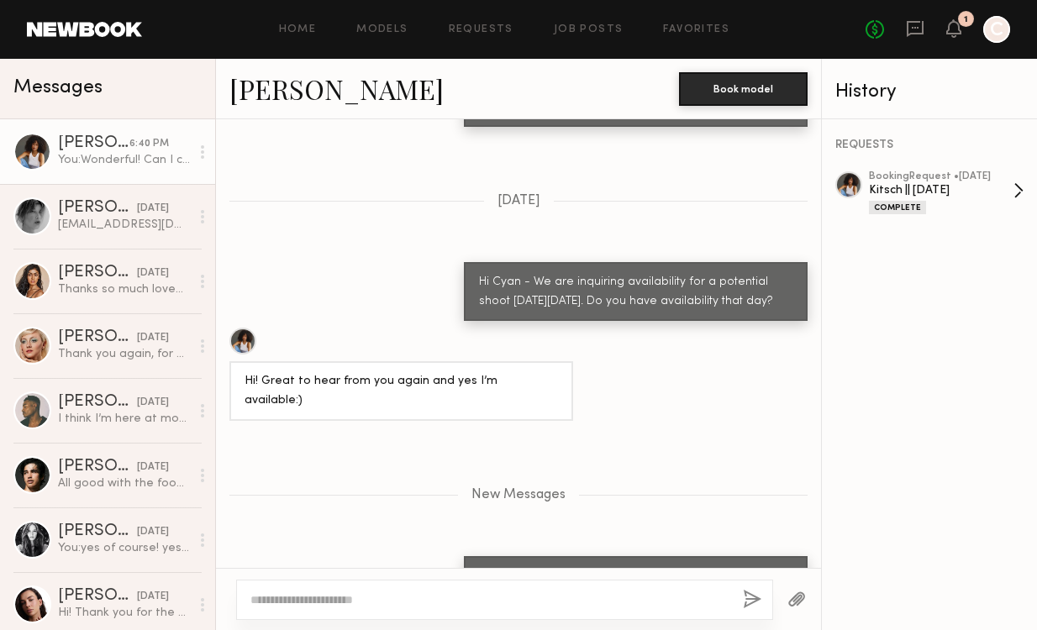
click at [971, 177] on div "booking Request • 08/29/2025" at bounding box center [941, 176] width 145 height 11
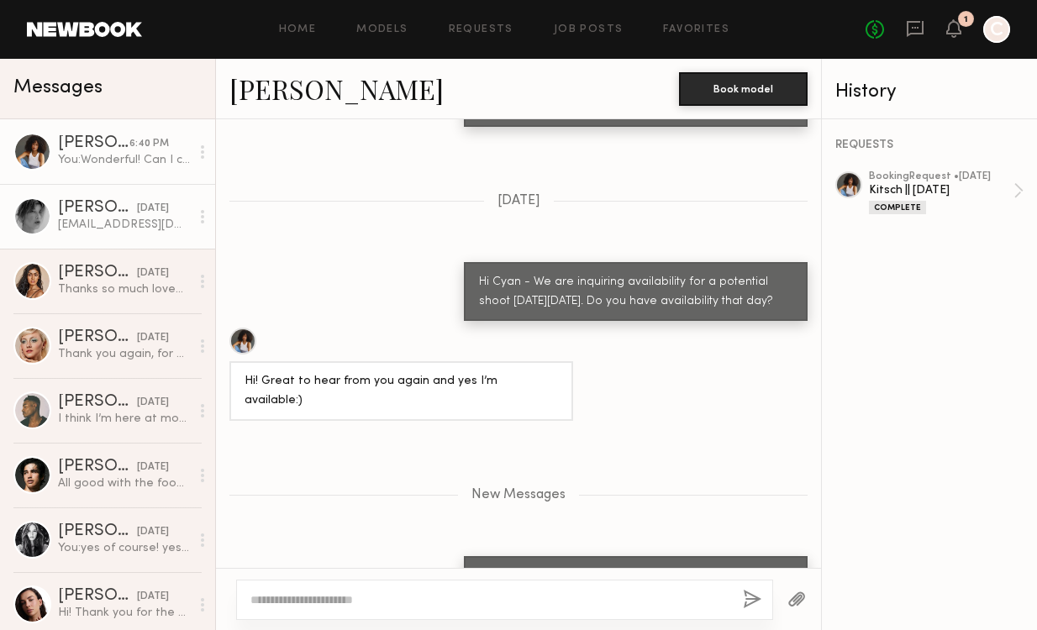
click at [137, 213] on div "yesterday" at bounding box center [153, 209] width 32 height 16
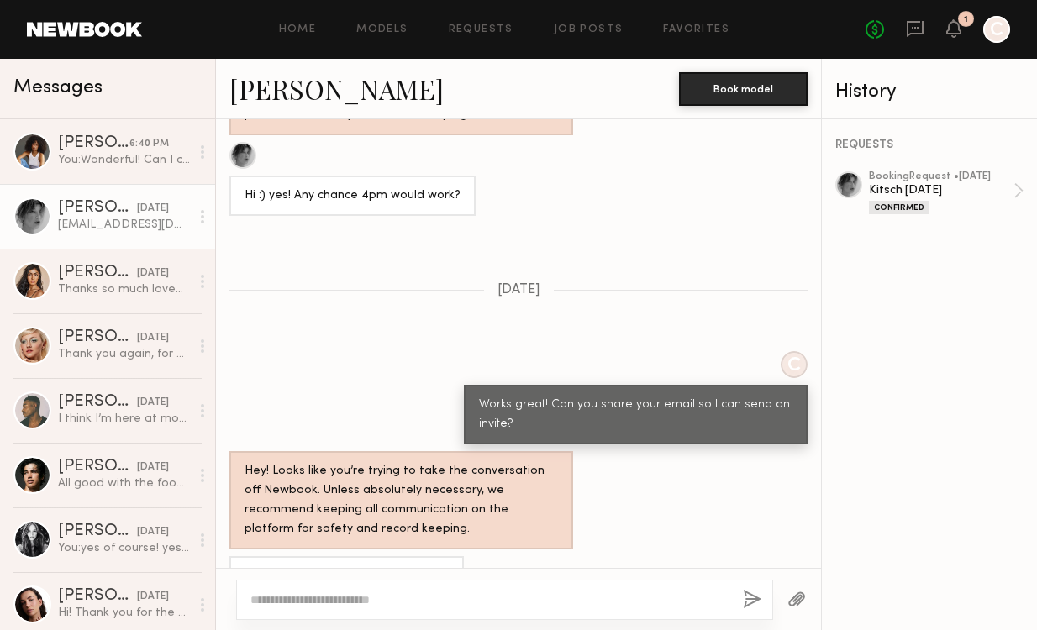
scroll to position [983, 0]
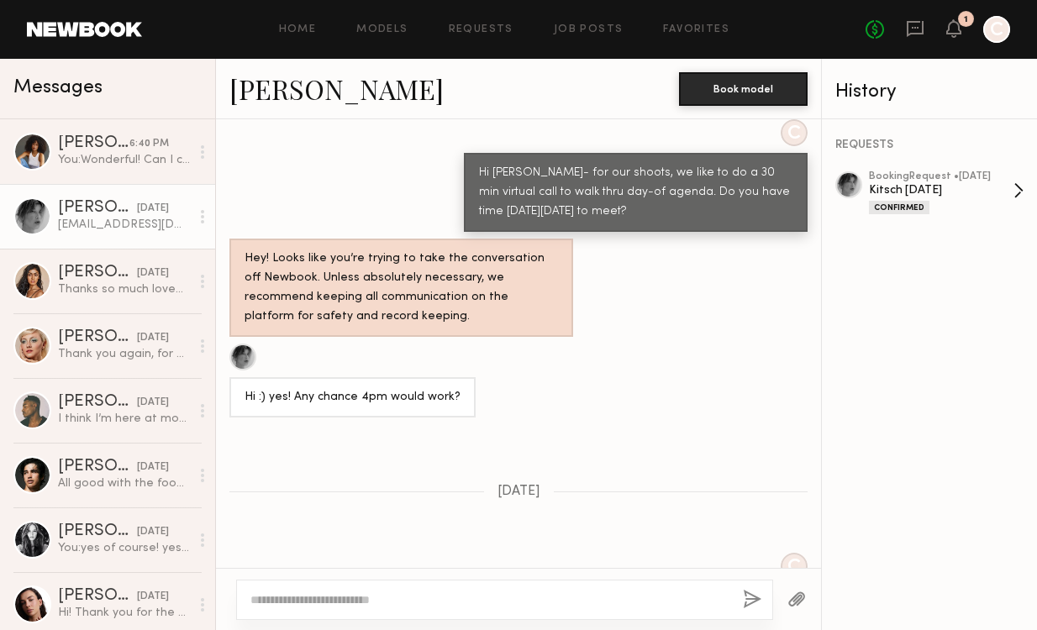
click at [912, 182] on div "Kitsch October 2025" at bounding box center [941, 190] width 145 height 16
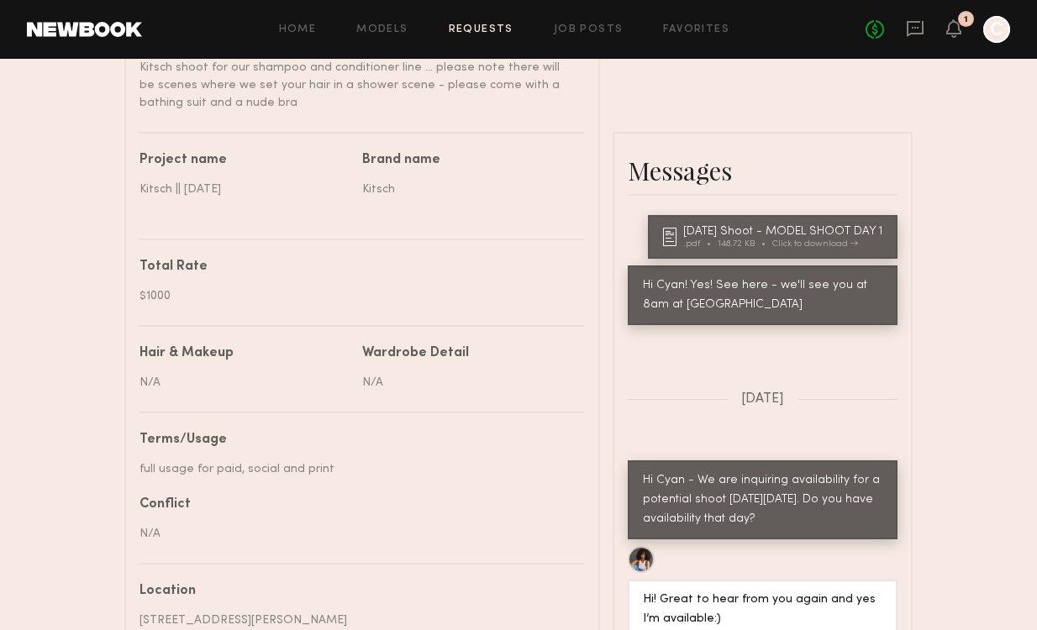
scroll to position [936, 0]
